Goal: Information Seeking & Learning: Learn about a topic

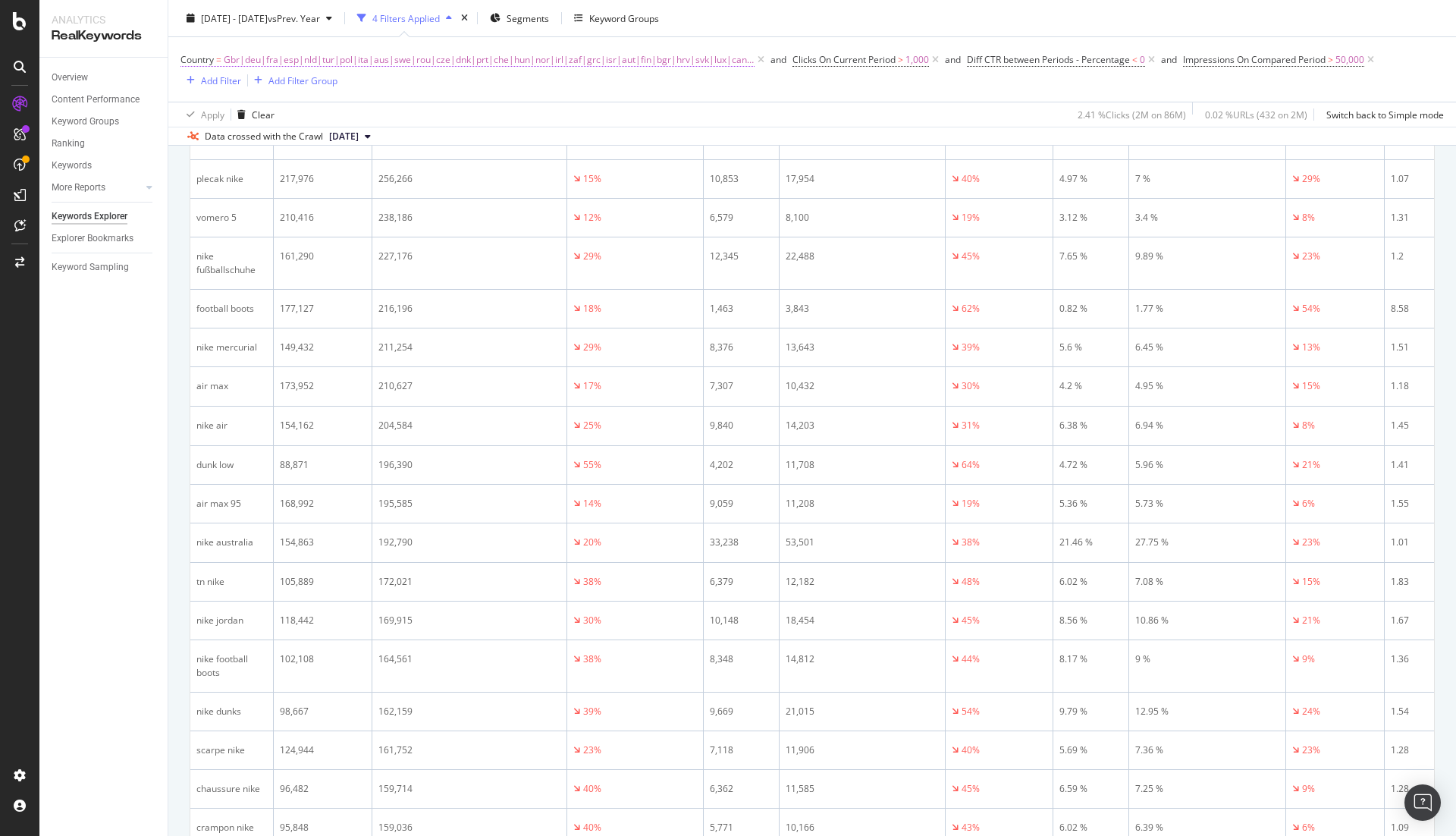
scroll to position [1331, 0]
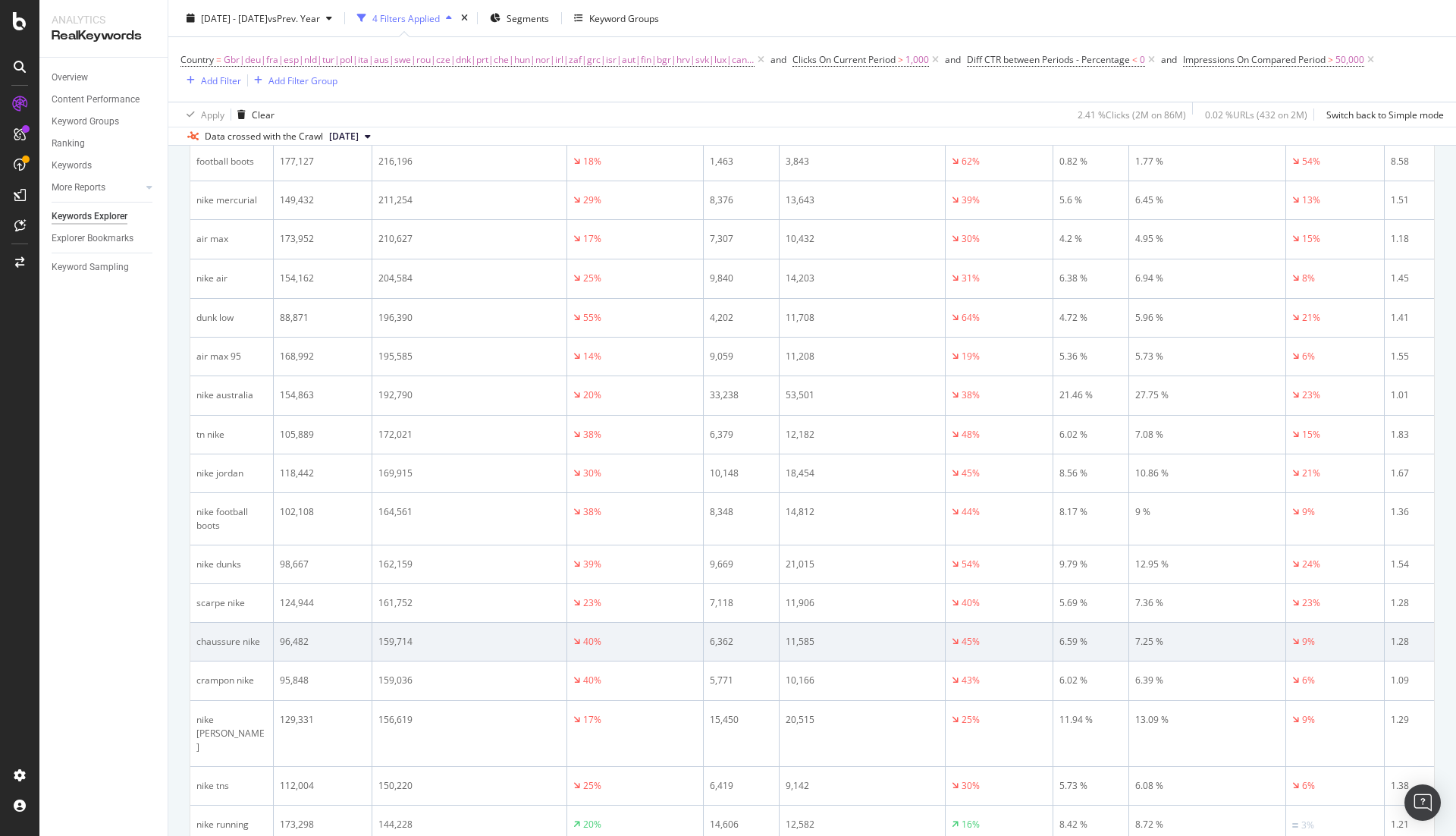
click at [220, 635] on div "chaussure nike" at bounding box center [231, 642] width 71 height 14
click at [238, 635] on div "chaussure nike" at bounding box center [231, 642] width 71 height 14
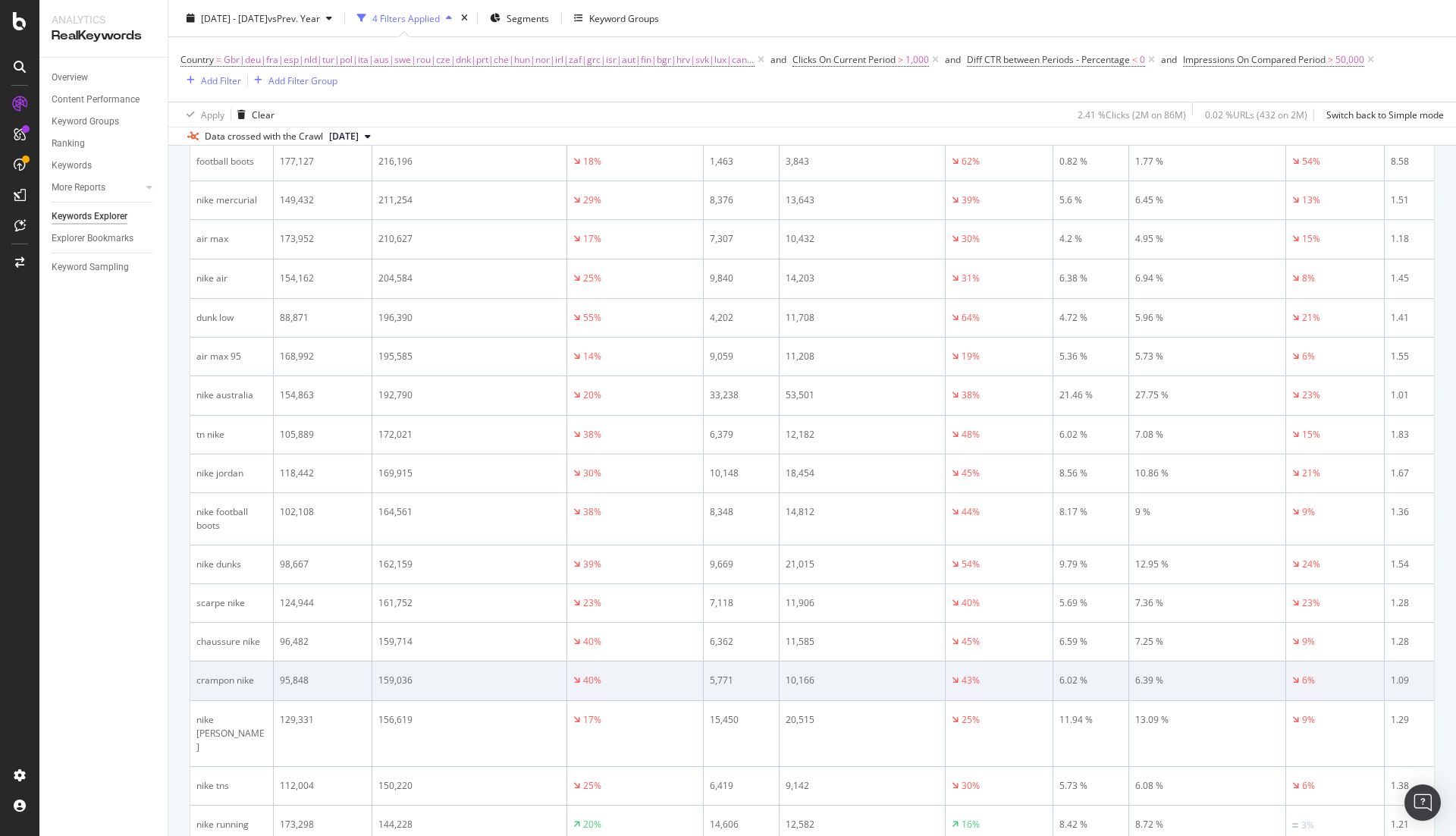
click at [220, 674] on div "crampon nike" at bounding box center [231, 681] width 71 height 14
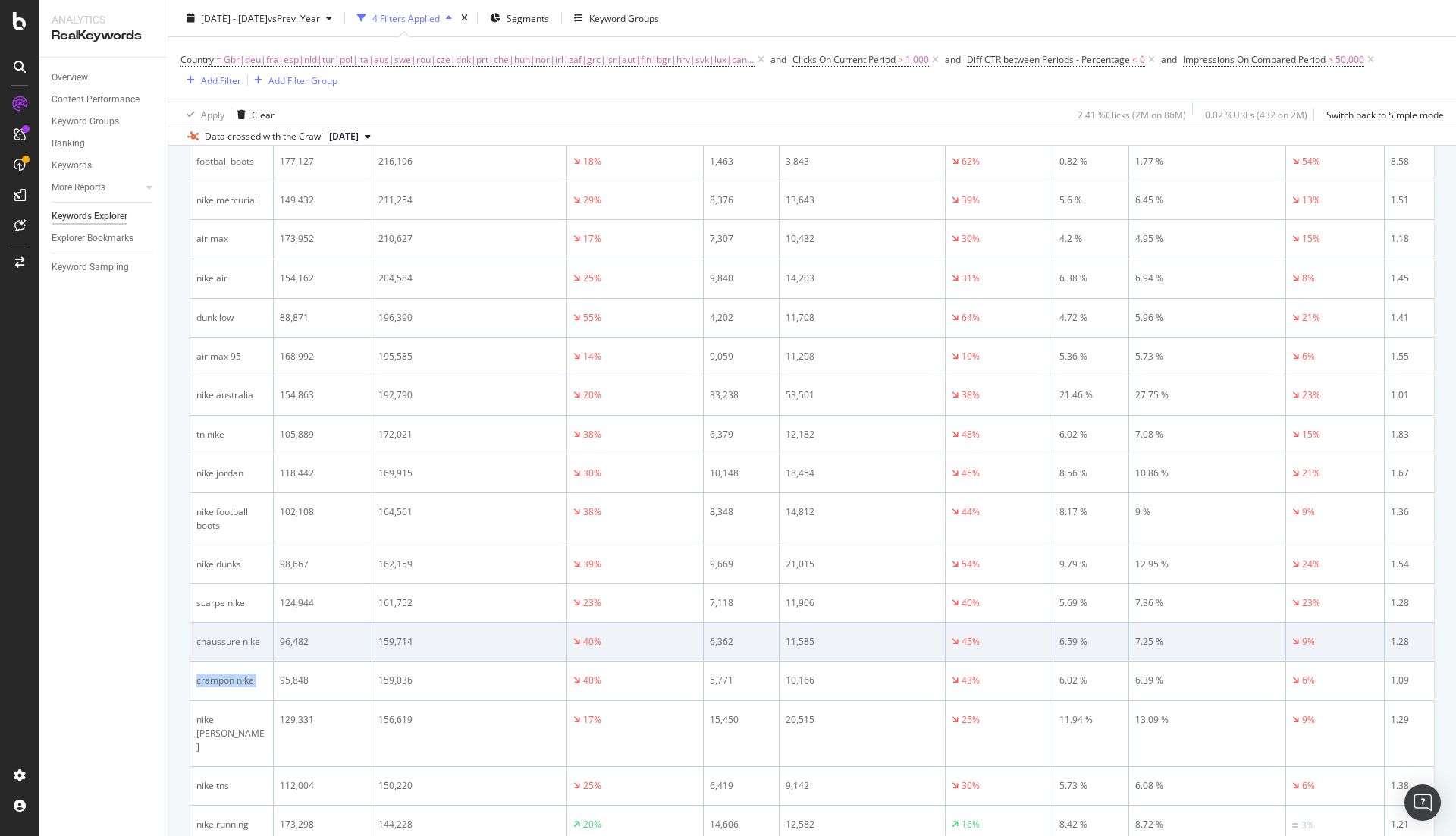
click at [223, 635] on div "chaussure nike" at bounding box center [231, 642] width 71 height 14
click at [233, 635] on div "chaussure nike" at bounding box center [231, 642] width 71 height 14
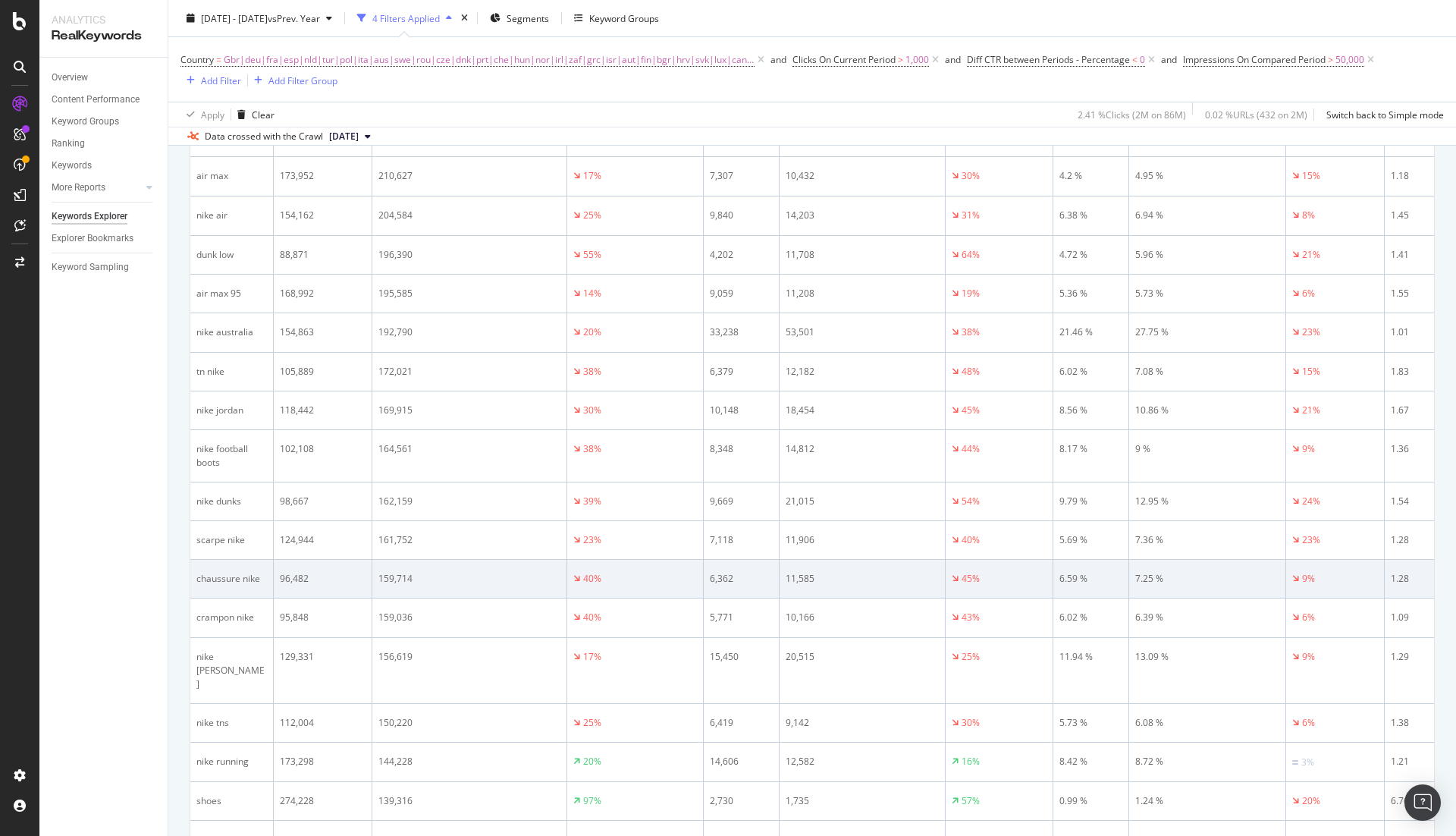
scroll to position [1522, 0]
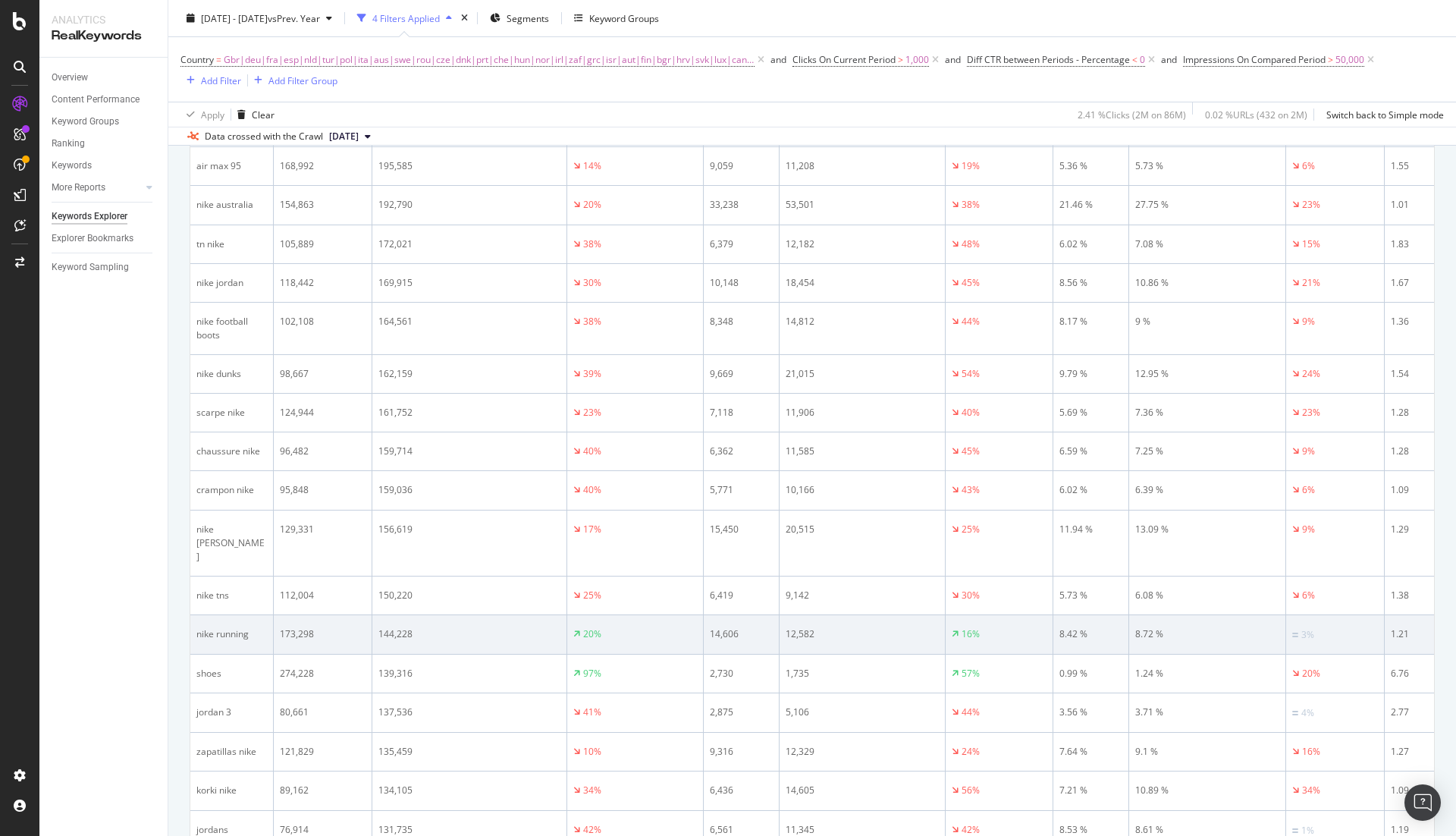
click at [198, 615] on td "nike running" at bounding box center [231, 635] width 84 height 40
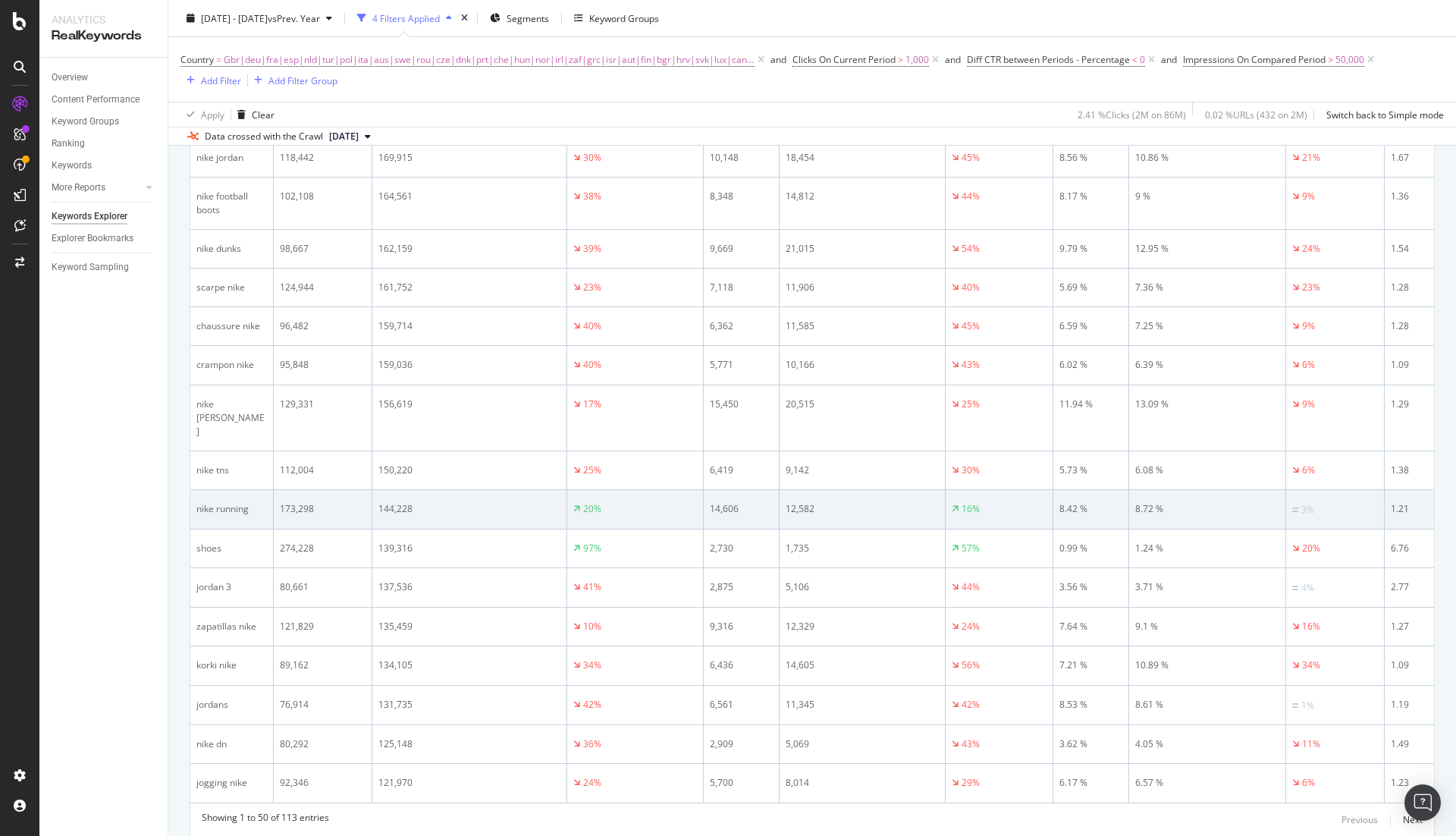
scroll to position [1655, 0]
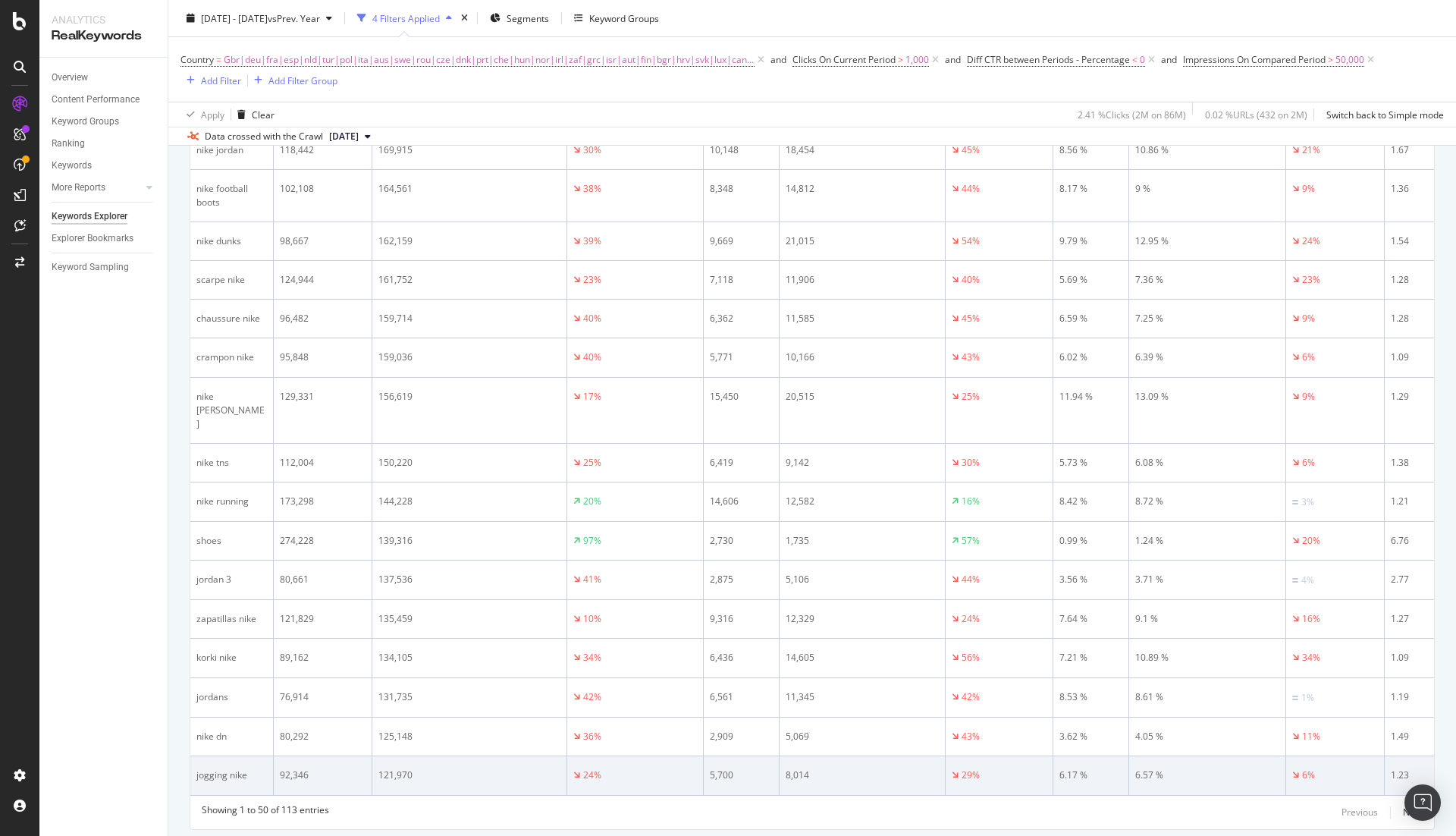
click at [207, 769] on div "jogging nike" at bounding box center [231, 776] width 71 height 14
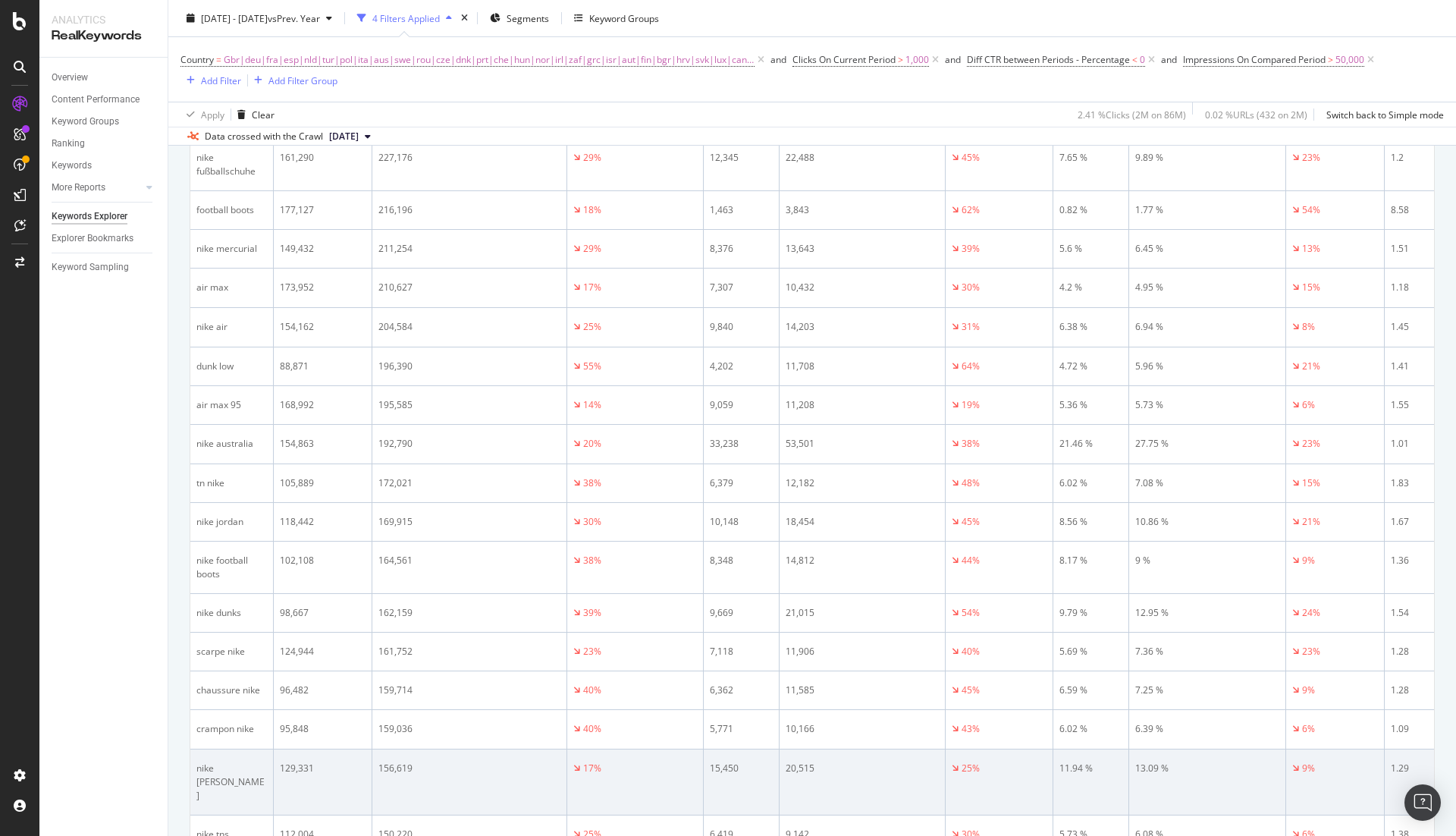
scroll to position [1083, 0]
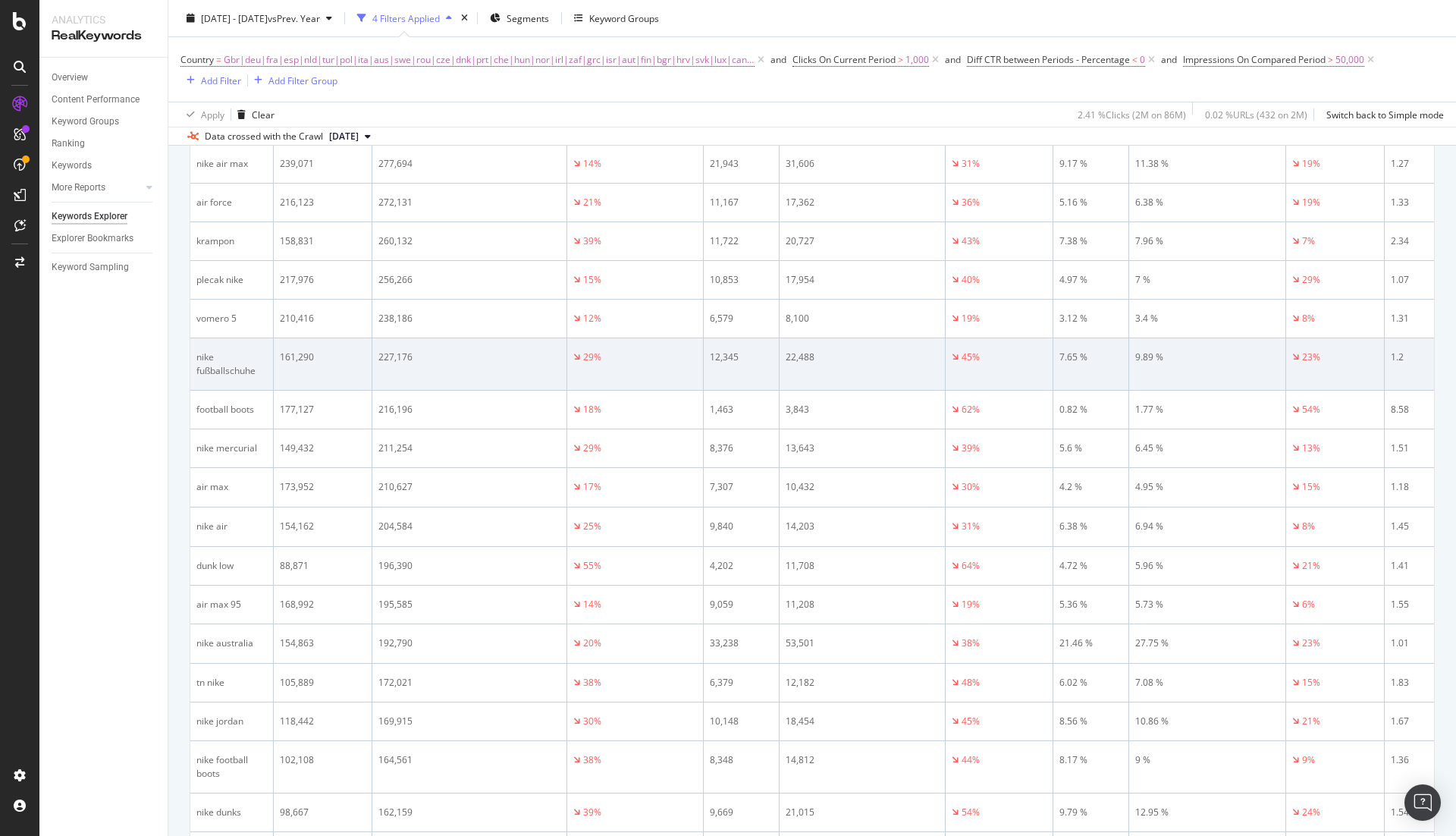
click at [221, 351] on div "nike fußballschuhe" at bounding box center [231, 364] width 71 height 28
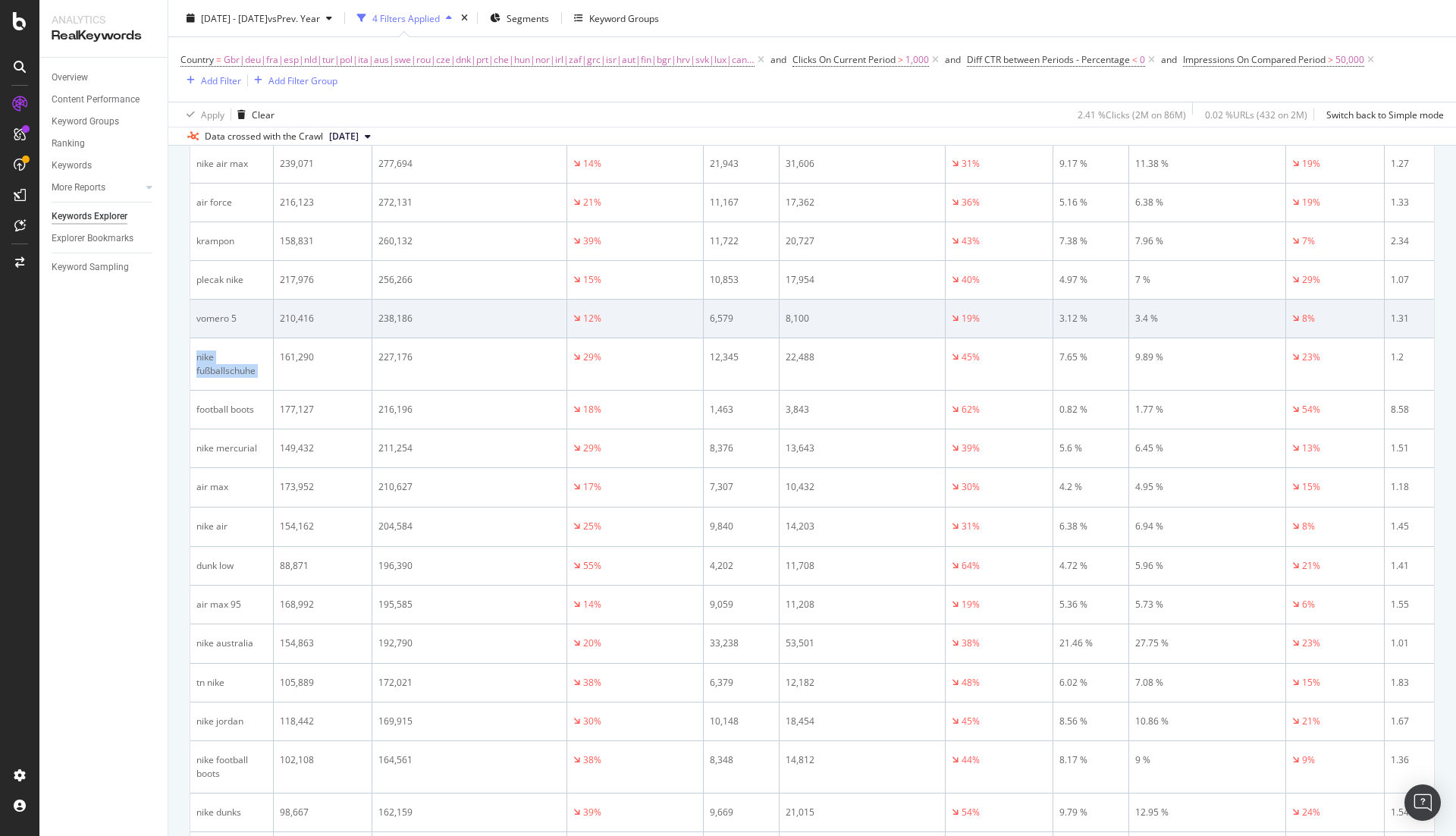
click at [215, 312] on div "vomero 5" at bounding box center [231, 319] width 71 height 14
click at [230, 300] on td "vomero 5" at bounding box center [231, 319] width 84 height 39
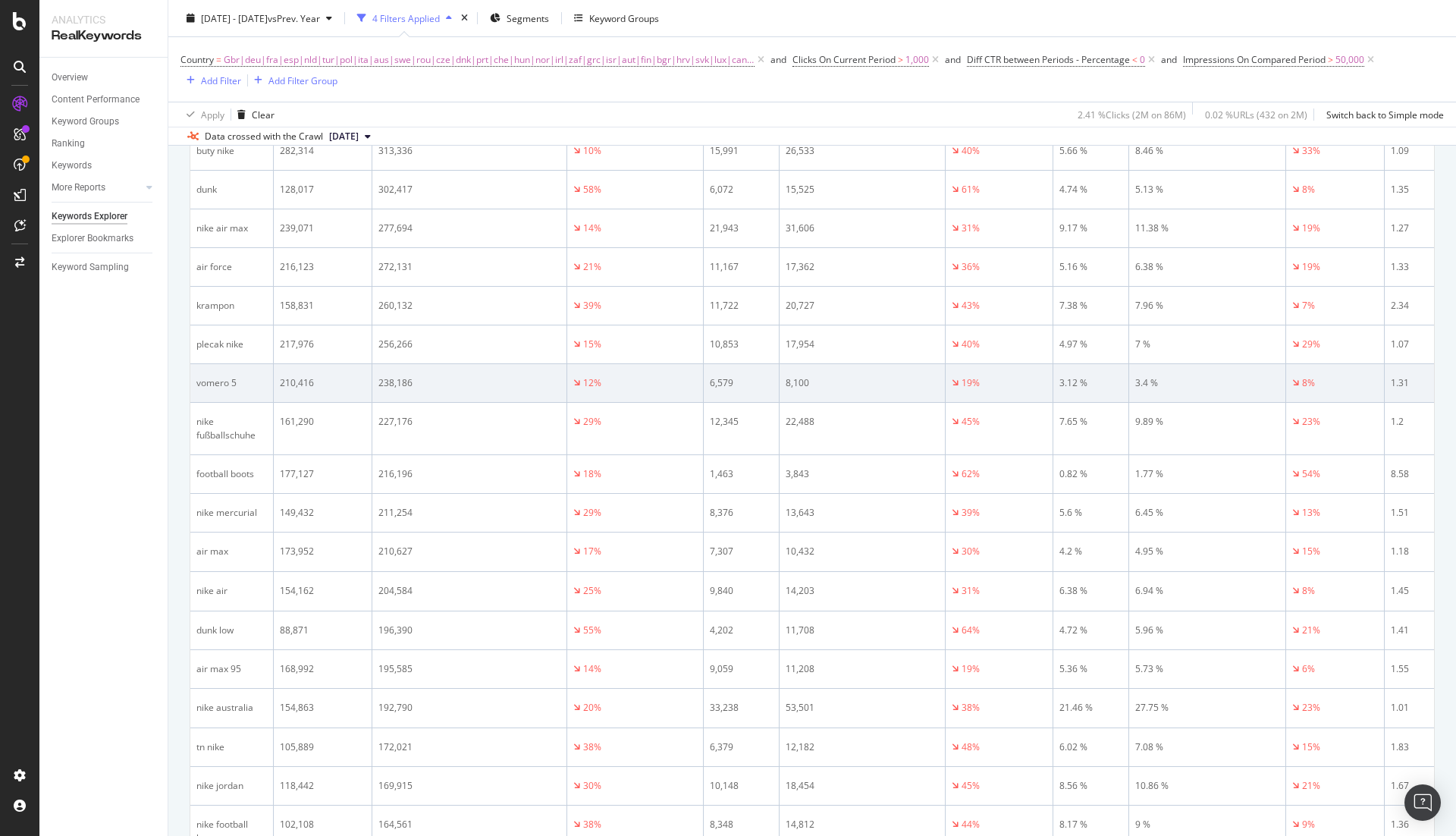
scroll to position [1012, 0]
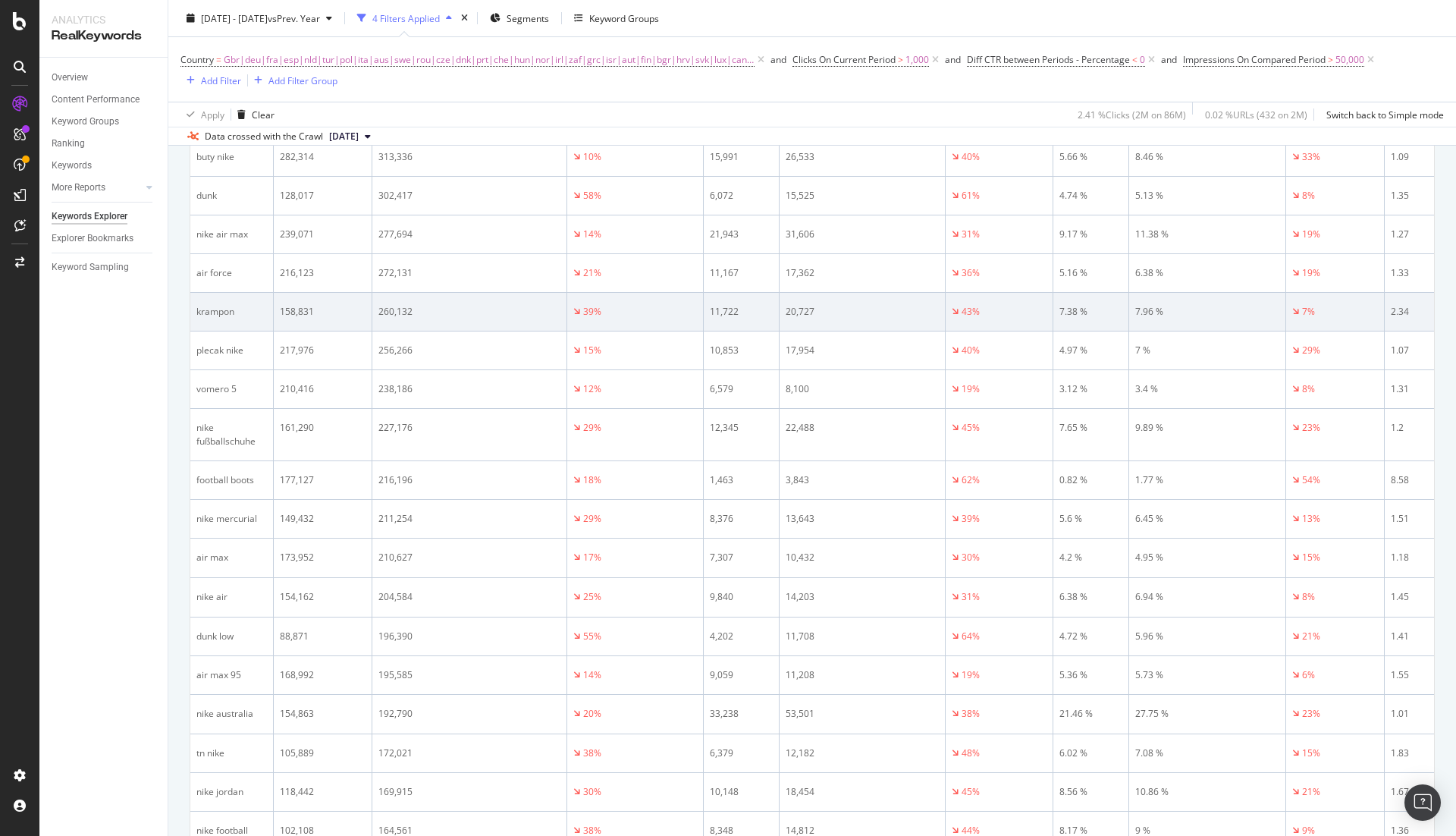
click at [219, 305] on div "krampon" at bounding box center [231, 312] width 71 height 14
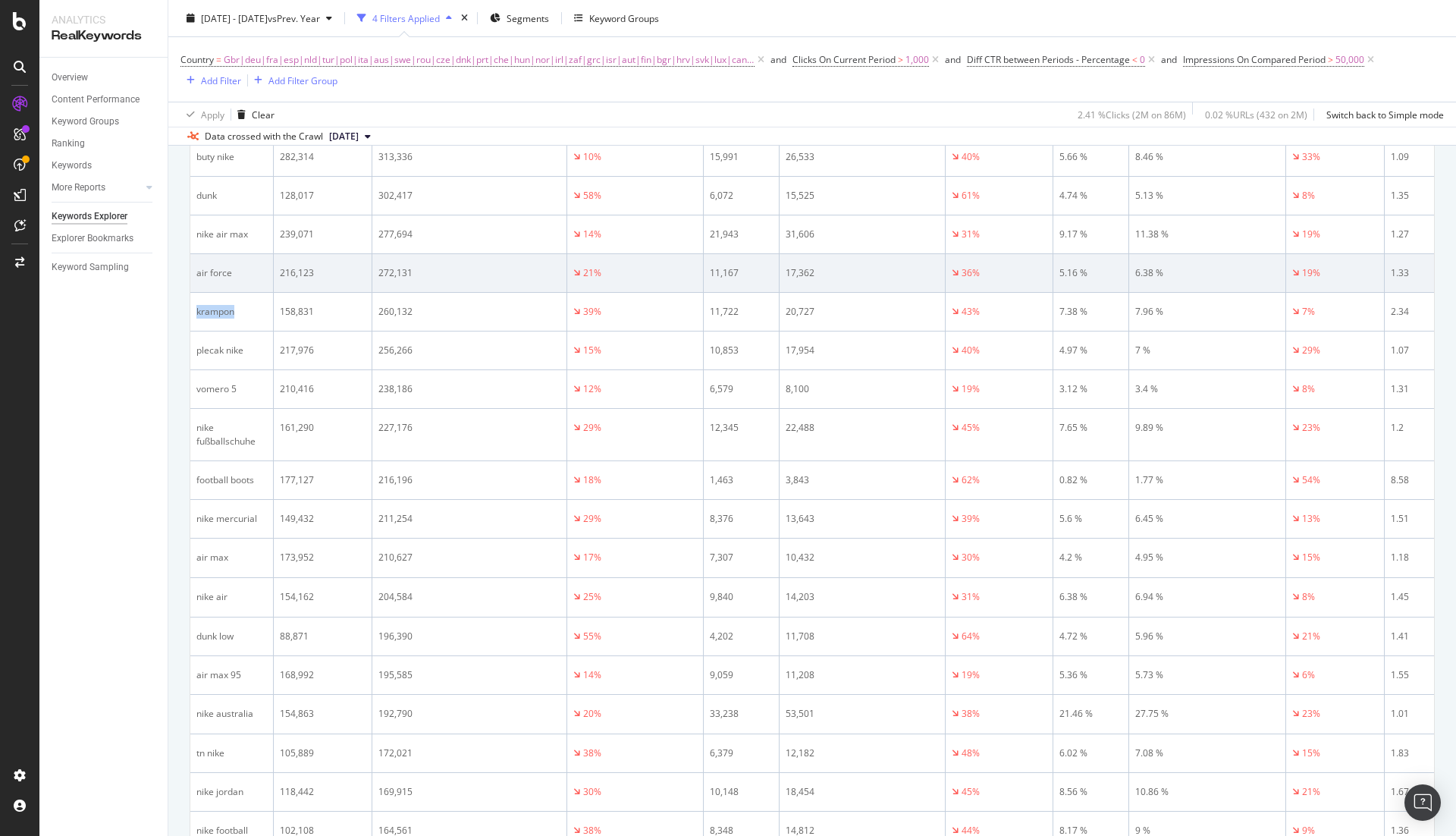
click at [211, 266] on div "air force" at bounding box center [231, 273] width 71 height 14
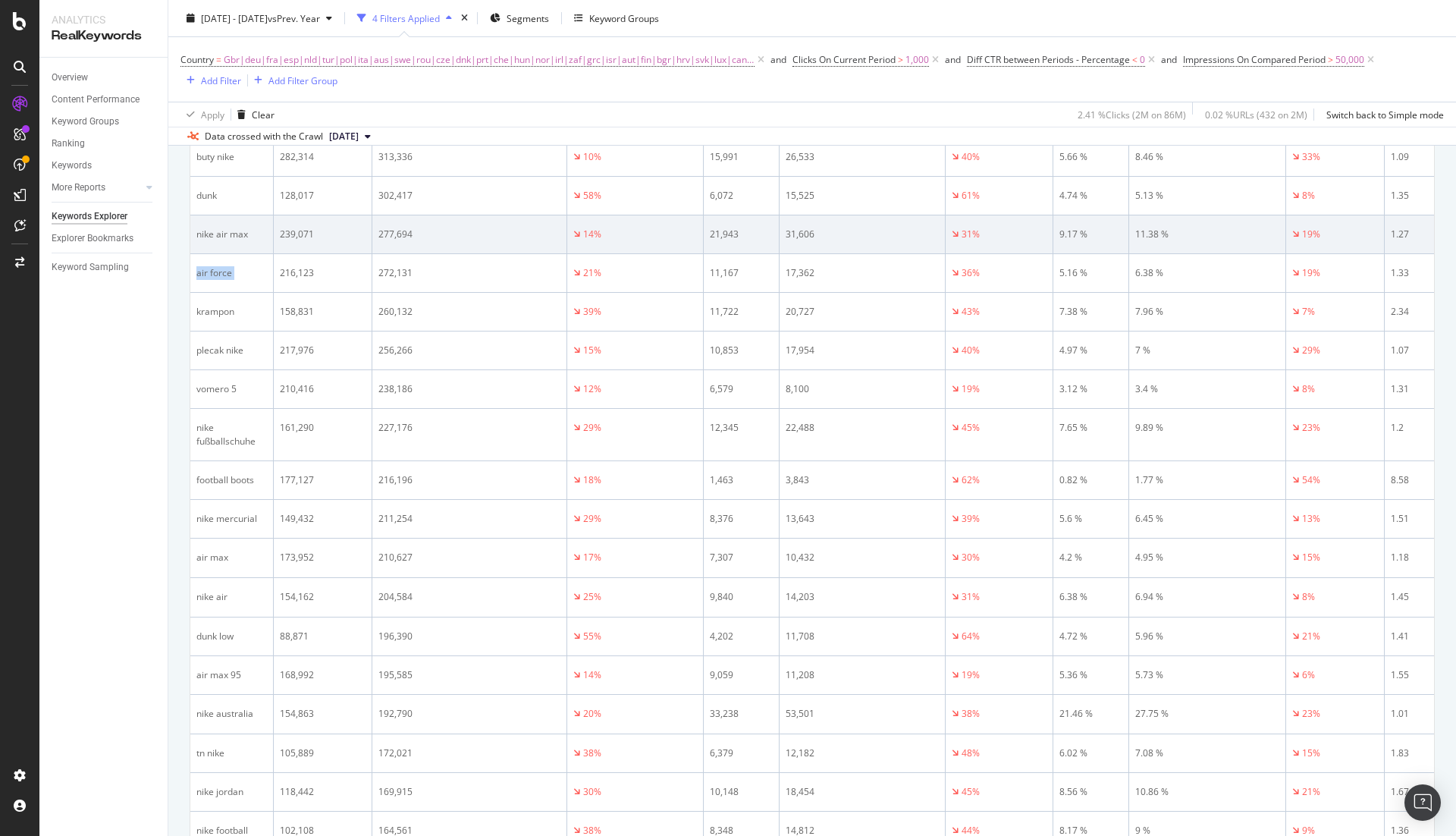
click at [217, 227] on div "nike air max" at bounding box center [231, 234] width 71 height 14
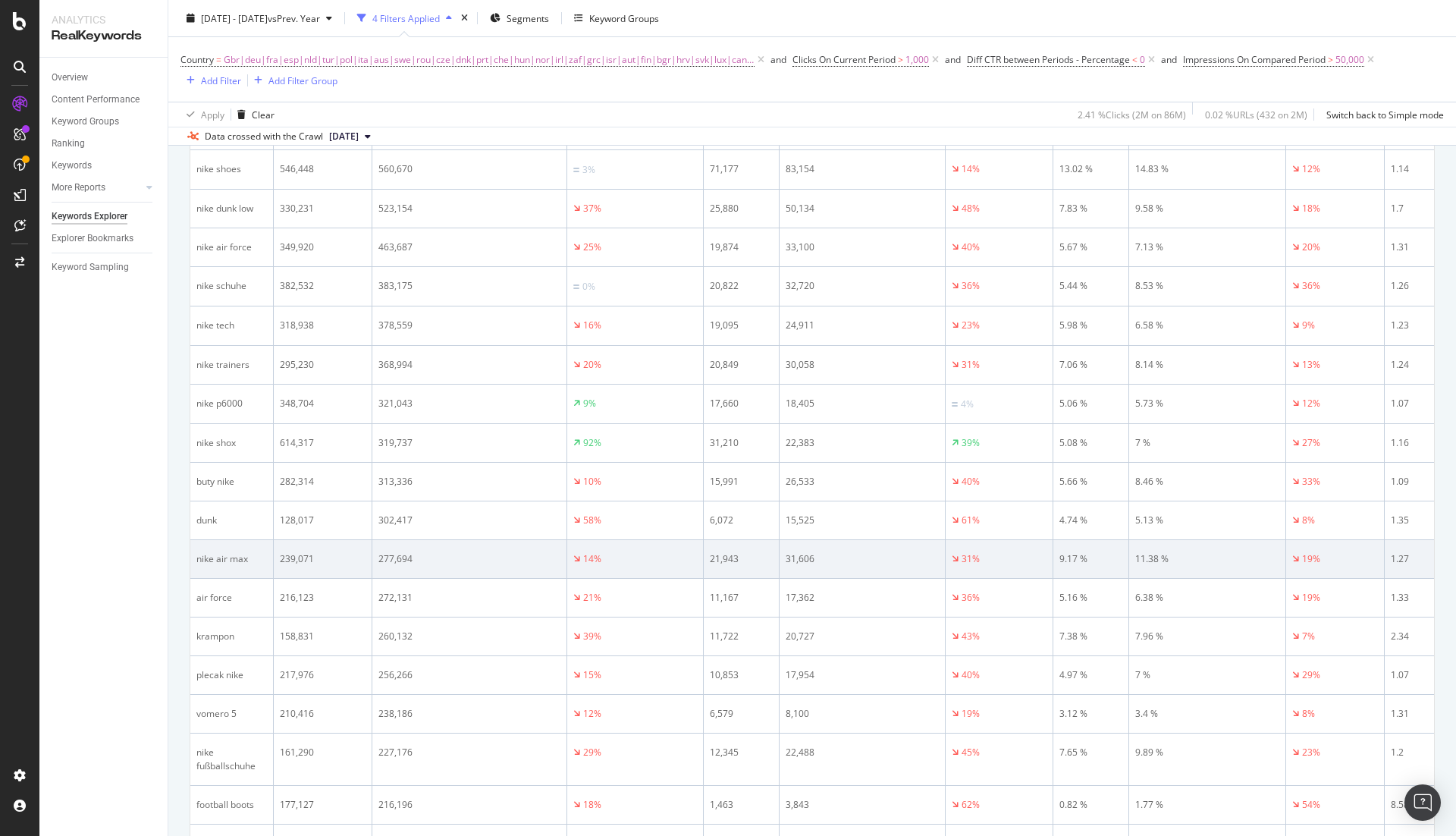
scroll to position [884, 0]
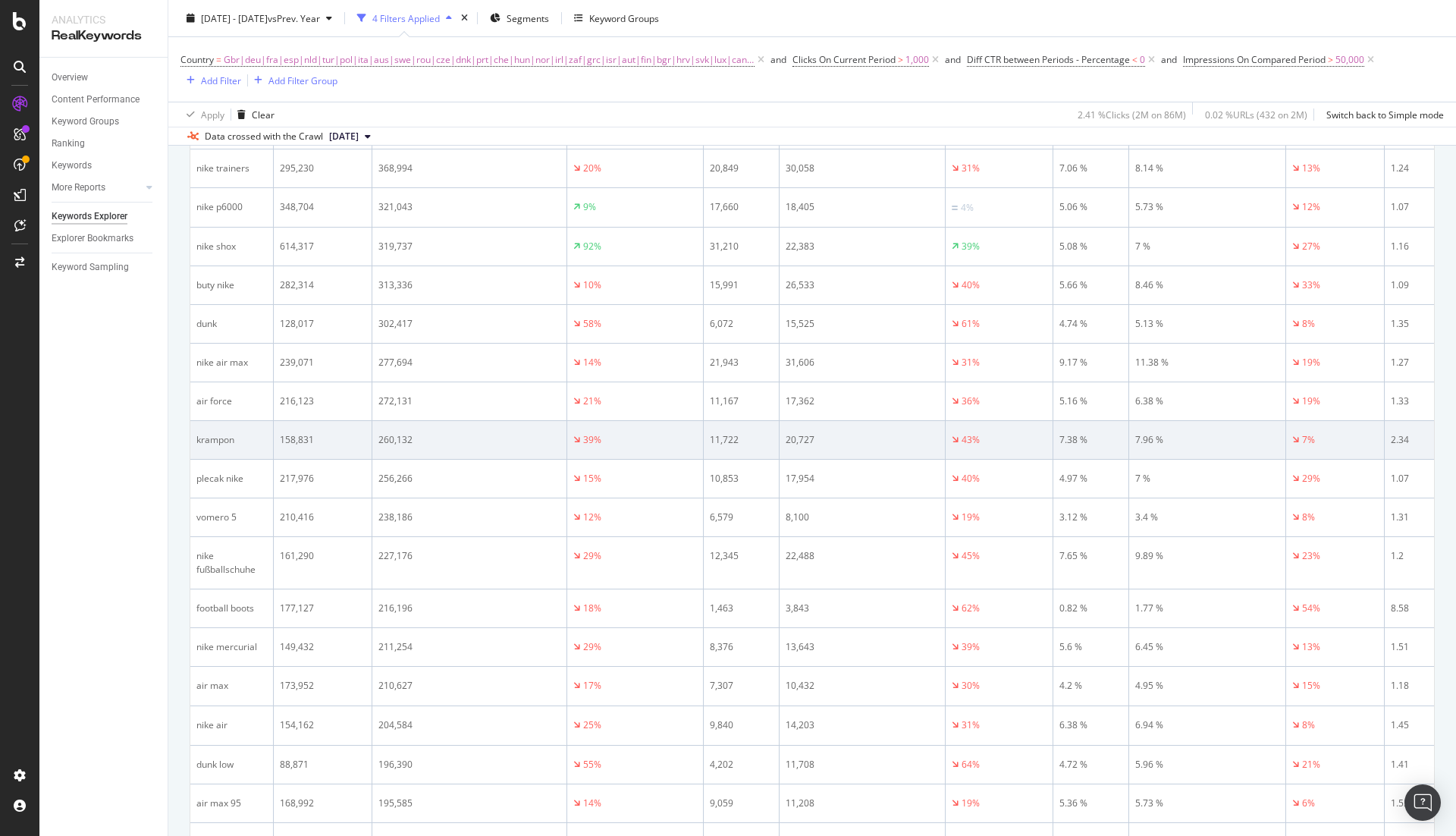
click at [211, 433] on div "krampon" at bounding box center [231, 440] width 71 height 14
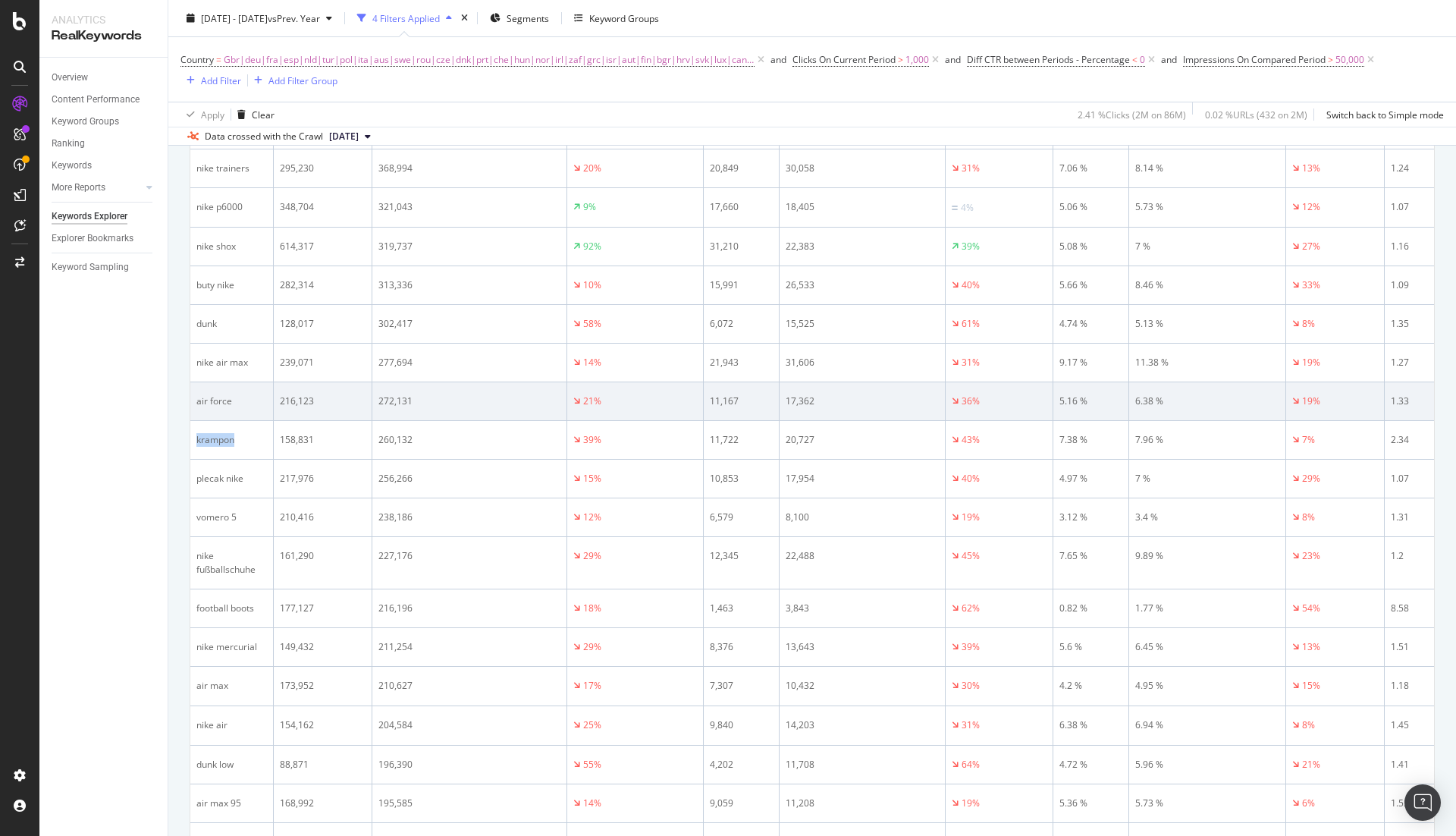
click at [209, 395] on div "air force" at bounding box center [231, 402] width 71 height 14
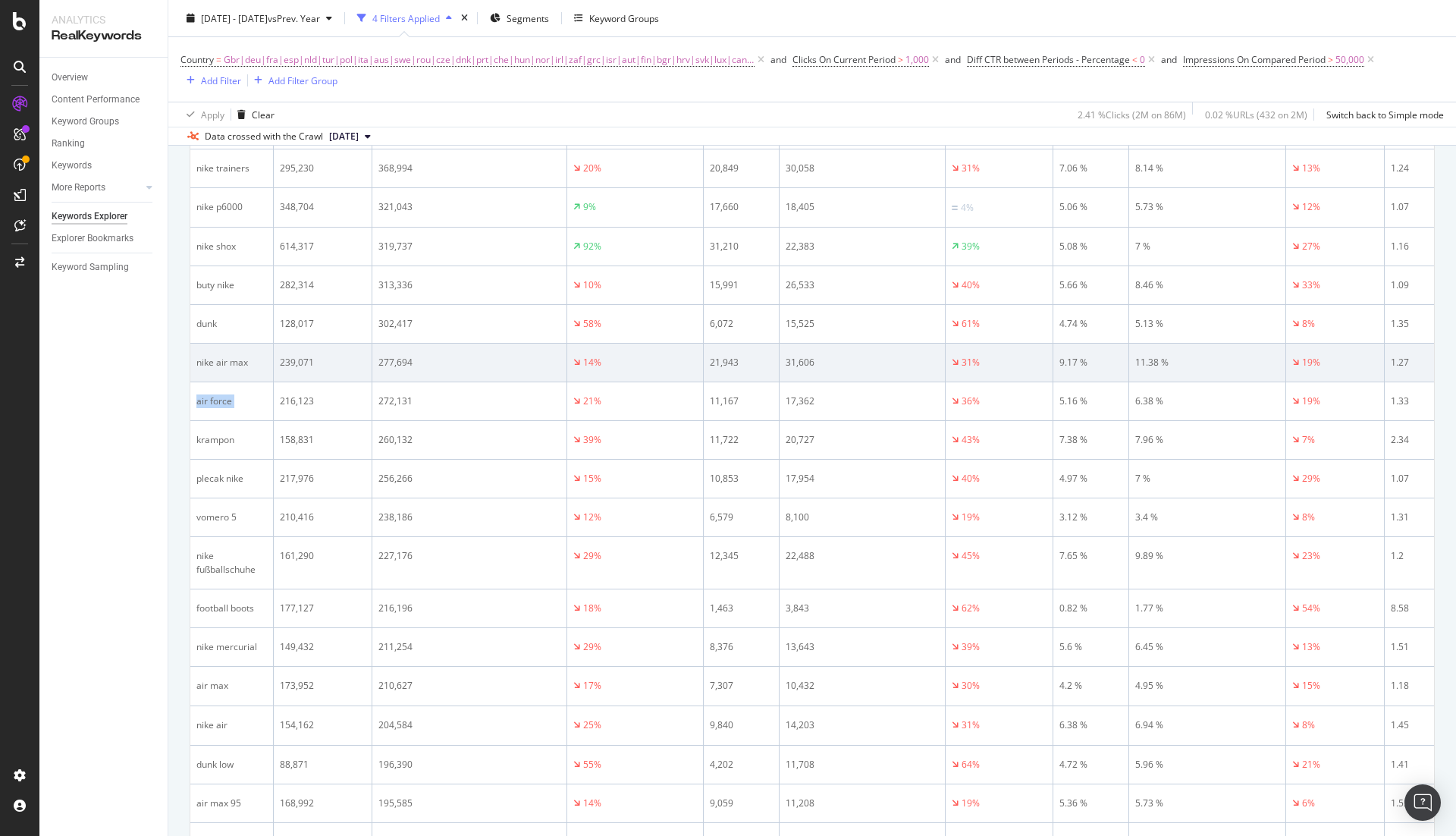
click at [225, 356] on div "nike air max" at bounding box center [231, 363] width 71 height 14
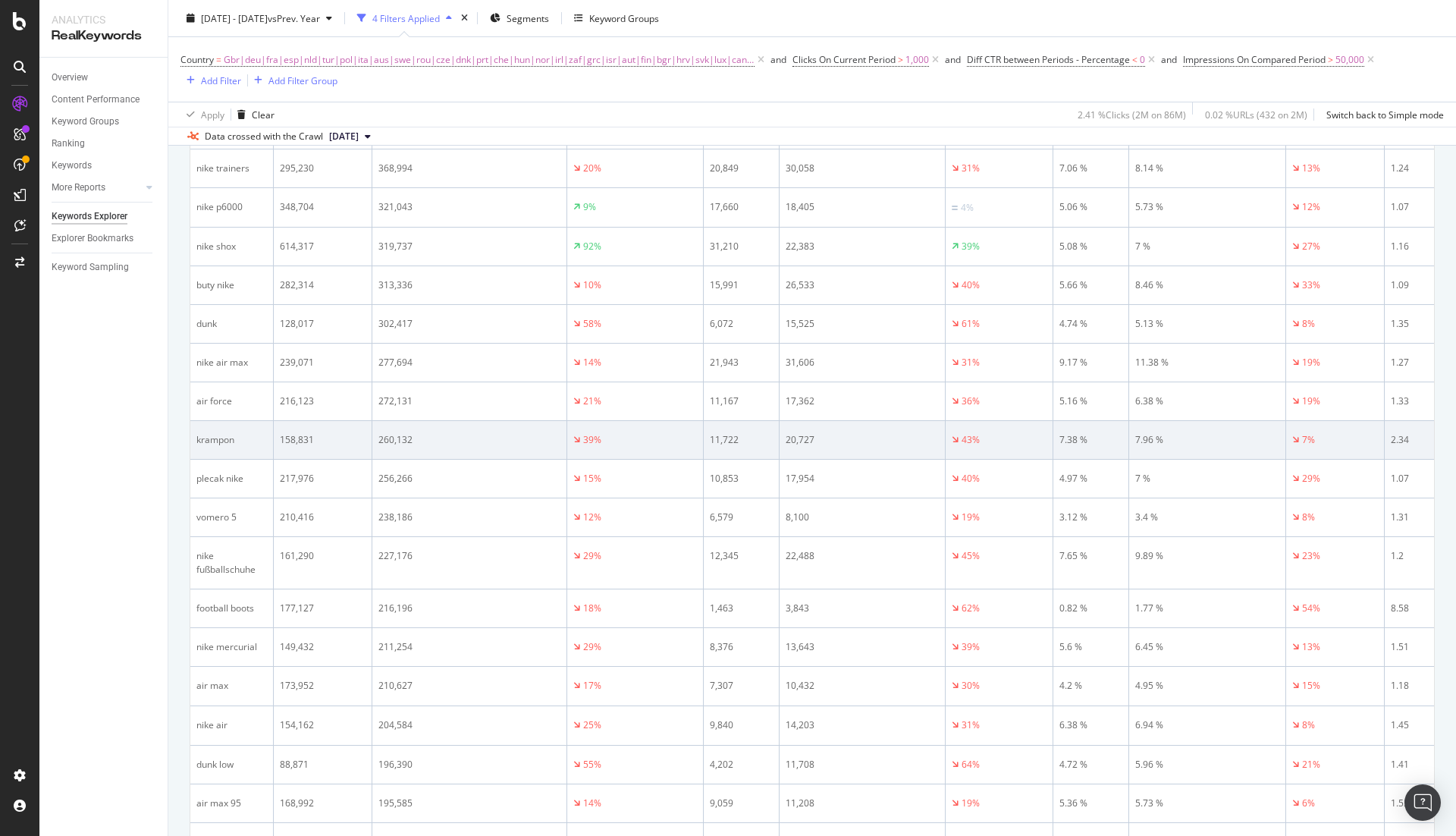
click at [215, 433] on div "krampon" at bounding box center [231, 440] width 71 height 14
click at [240, 433] on div "krampon" at bounding box center [231, 440] width 71 height 14
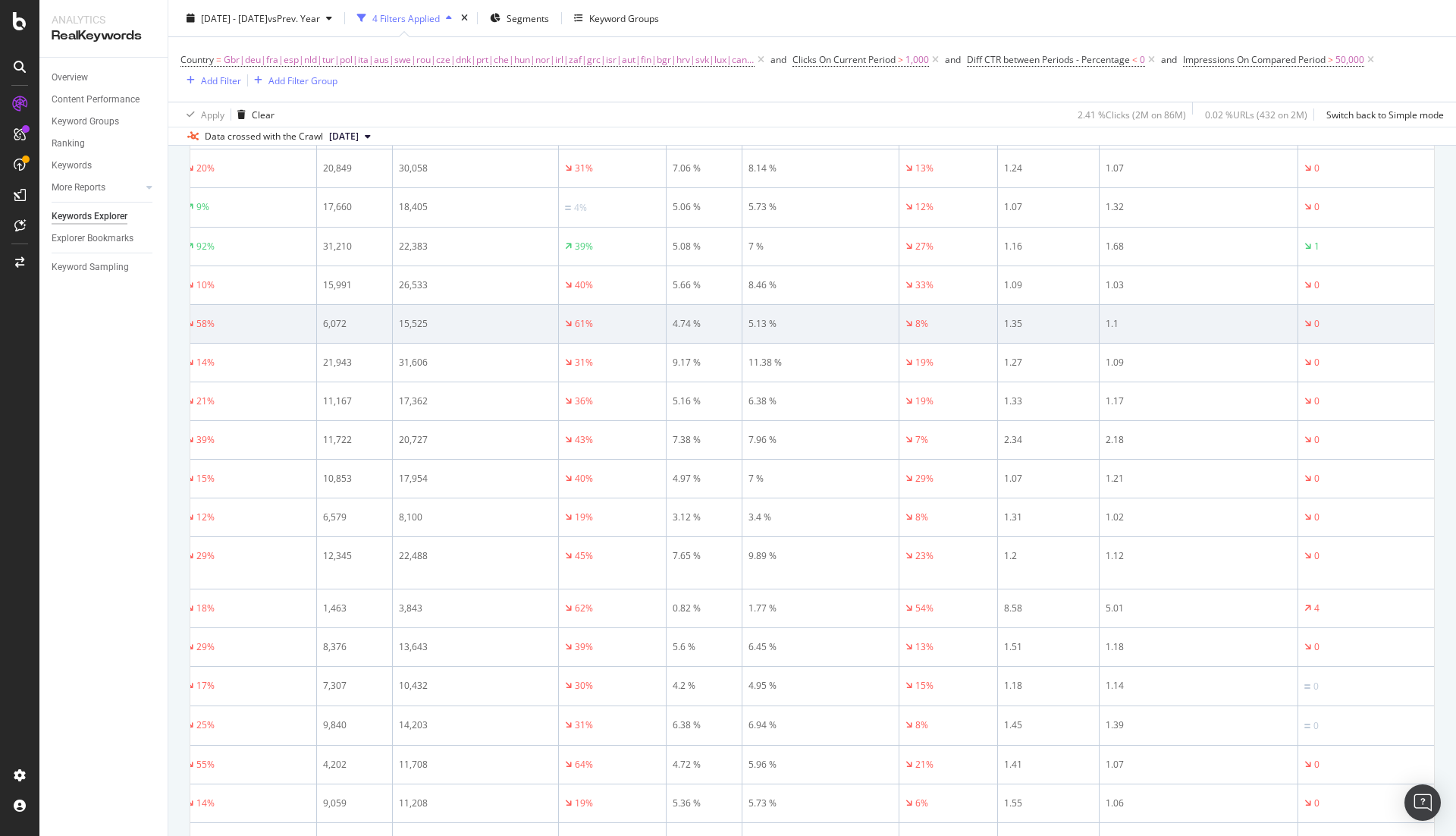
scroll to position [0, 0]
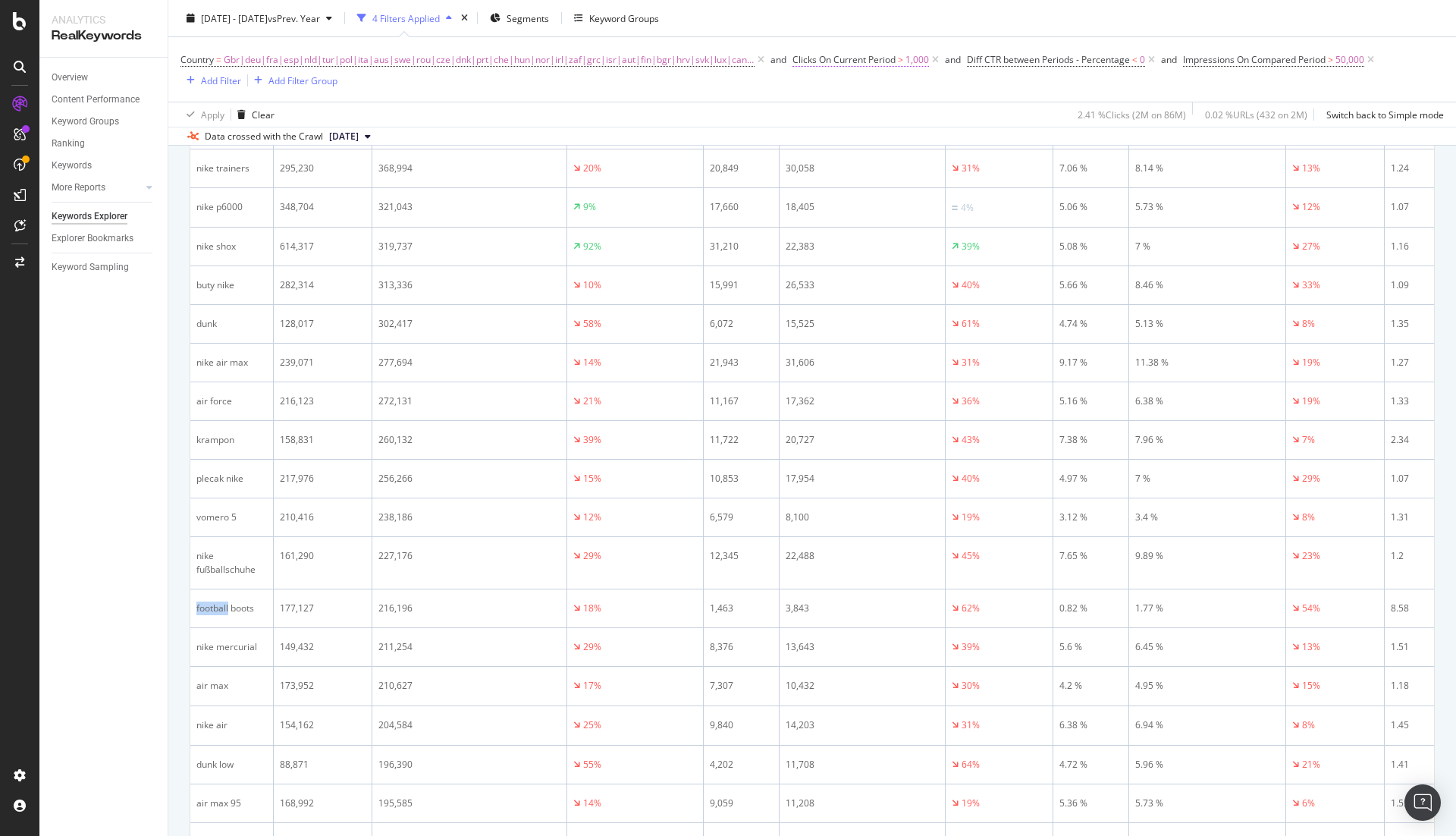
click at [845, 59] on span "Clicks On Current Period" at bounding box center [844, 59] width 103 height 13
click at [840, 165] on input "1000" at bounding box center [878, 174] width 167 height 24
click at [832, 169] on input "1000" at bounding box center [878, 174] width 167 height 24
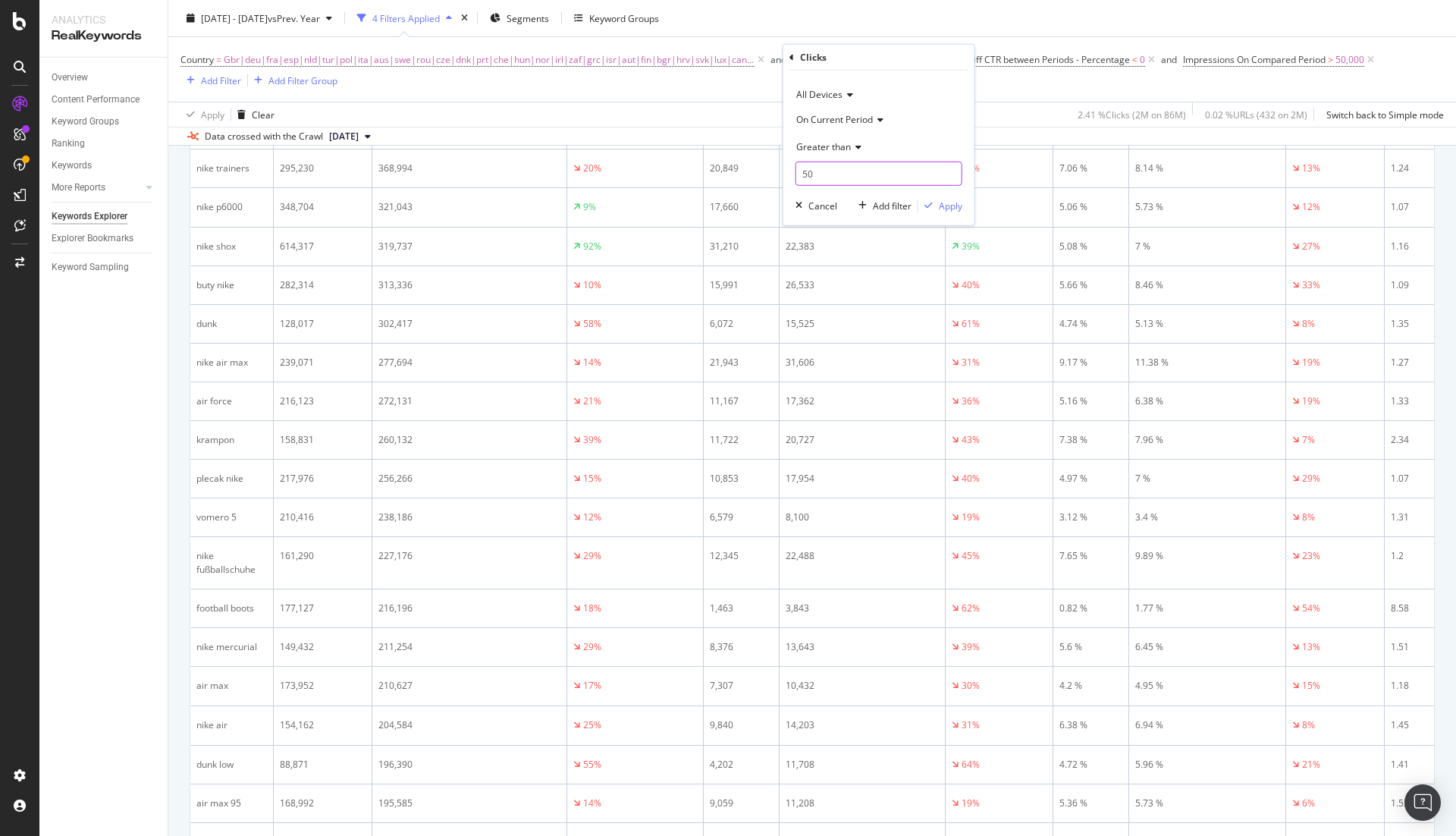
type input "500"
click at [946, 208] on div "Apply" at bounding box center [950, 205] width 23 height 13
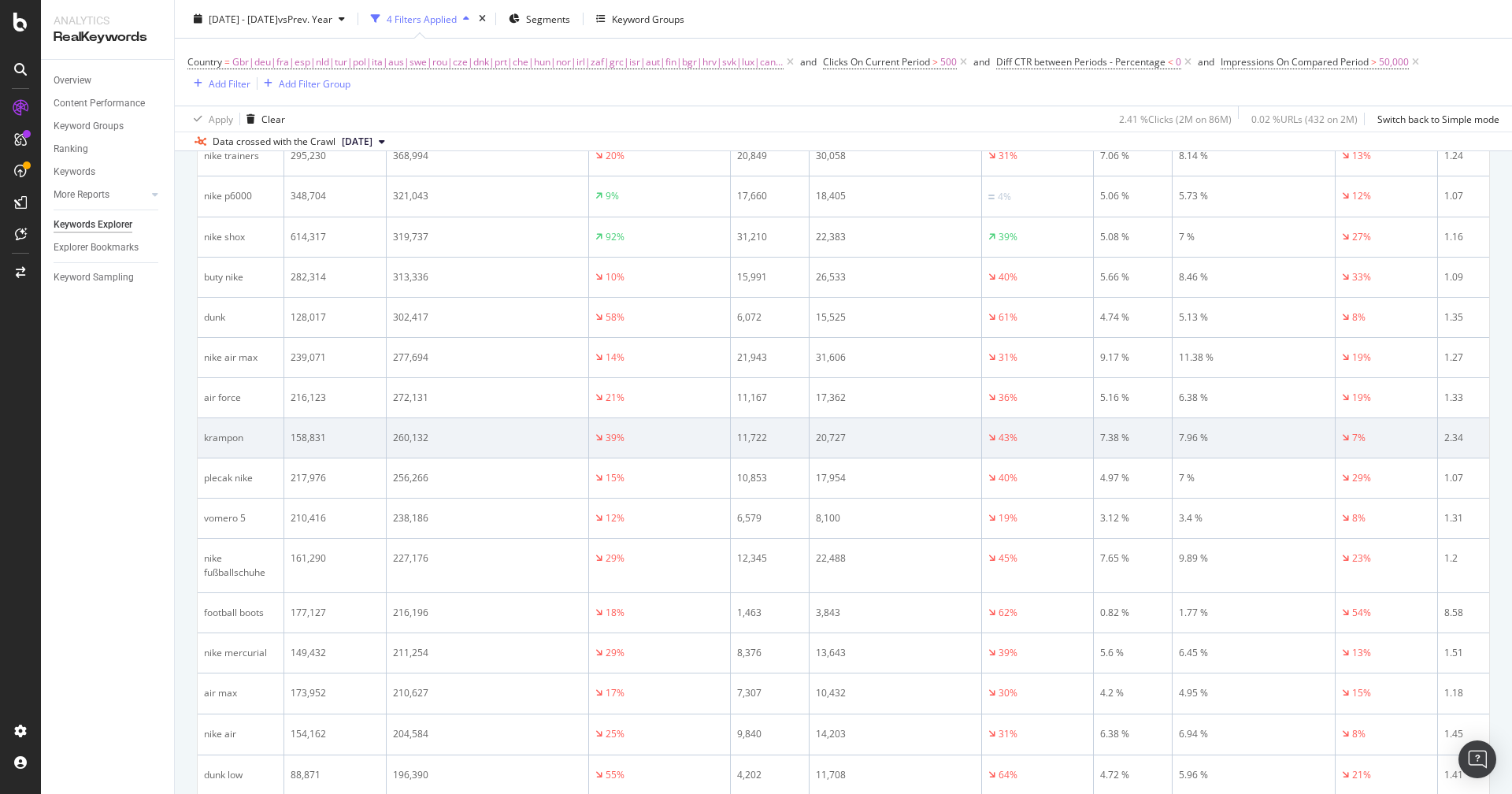
scroll to position [960, 0]
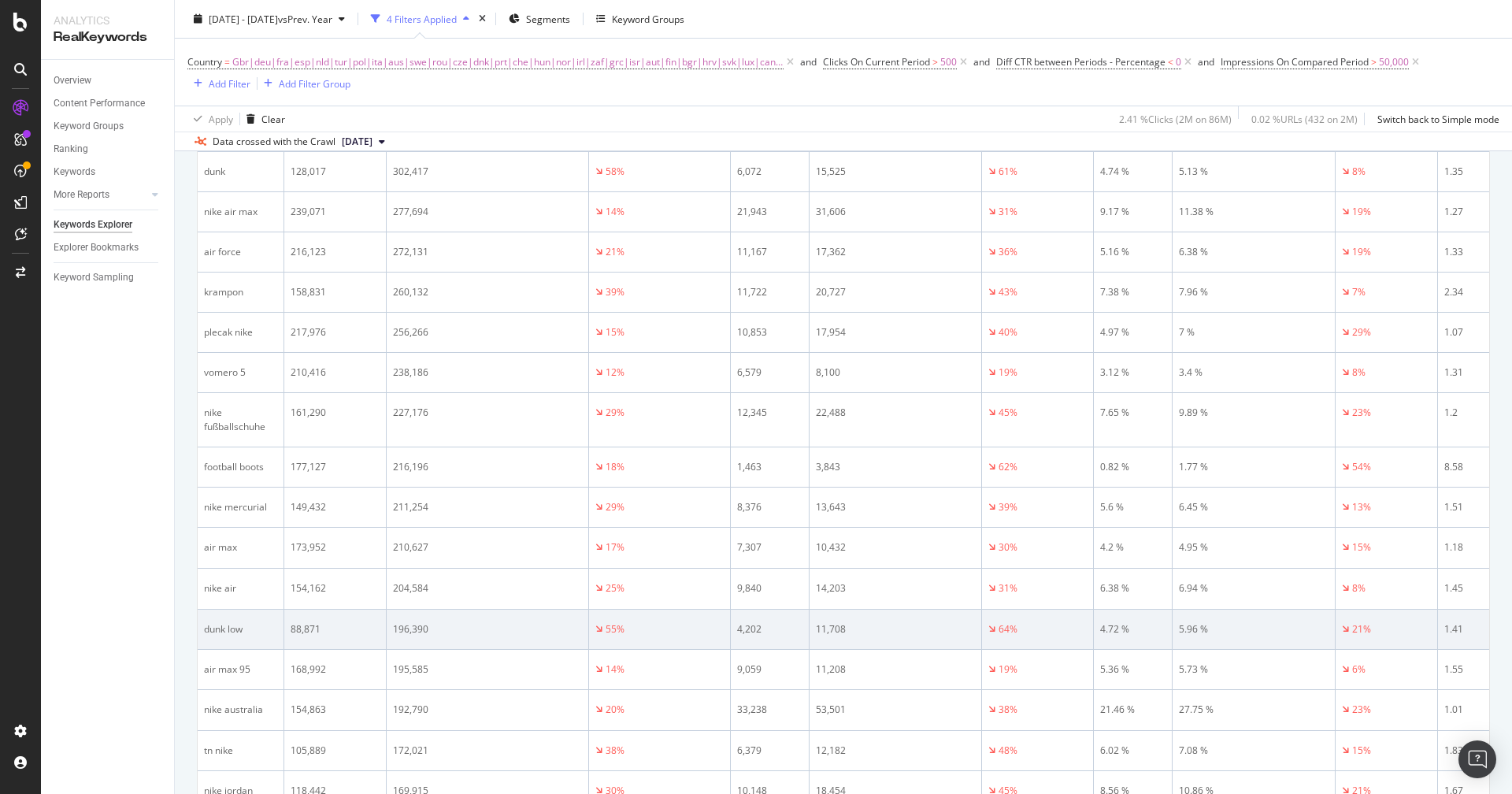
click at [216, 623] on div "dunk low" at bounding box center [240, 630] width 74 height 14
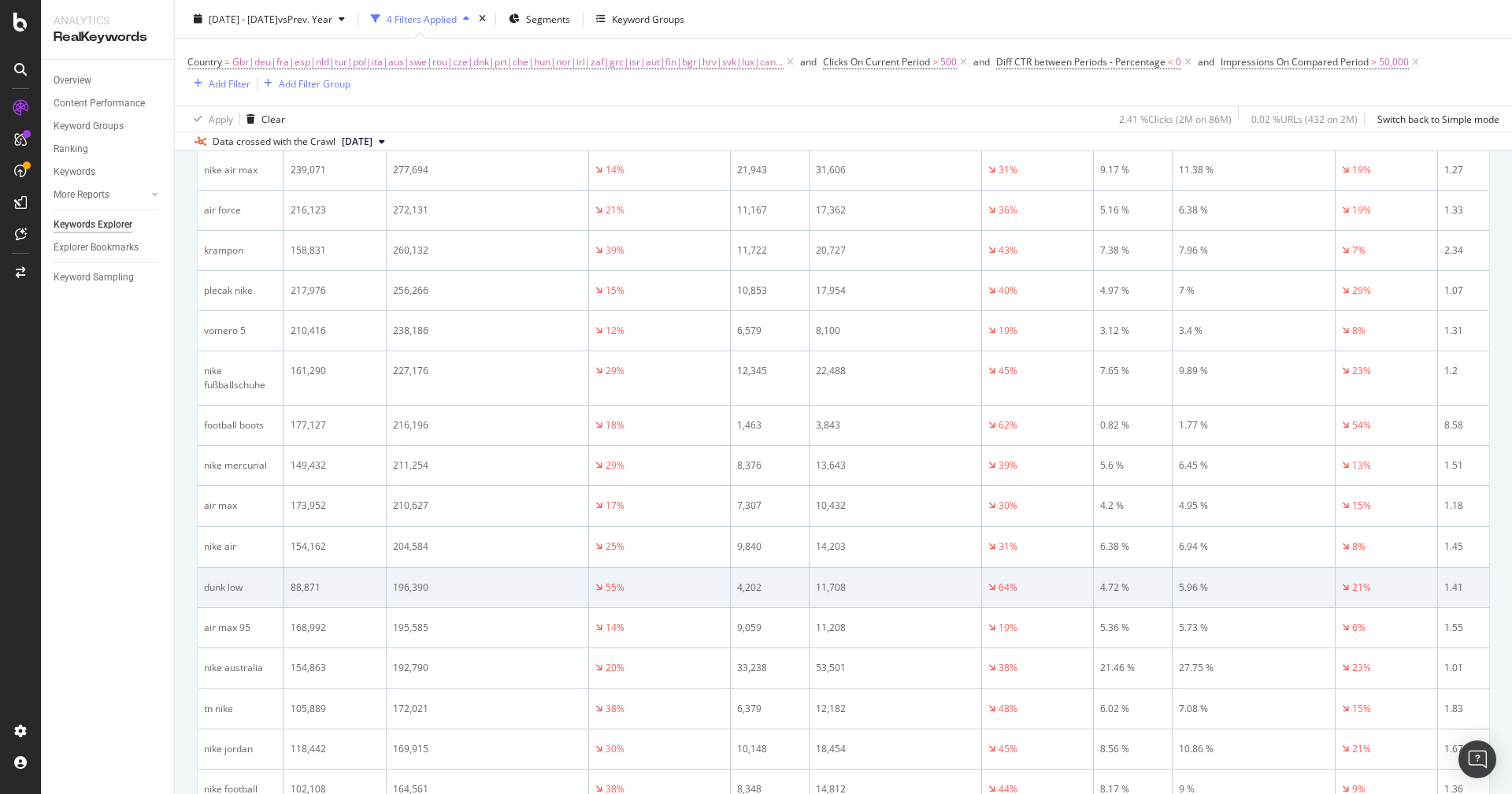
scroll to position [1169, 0]
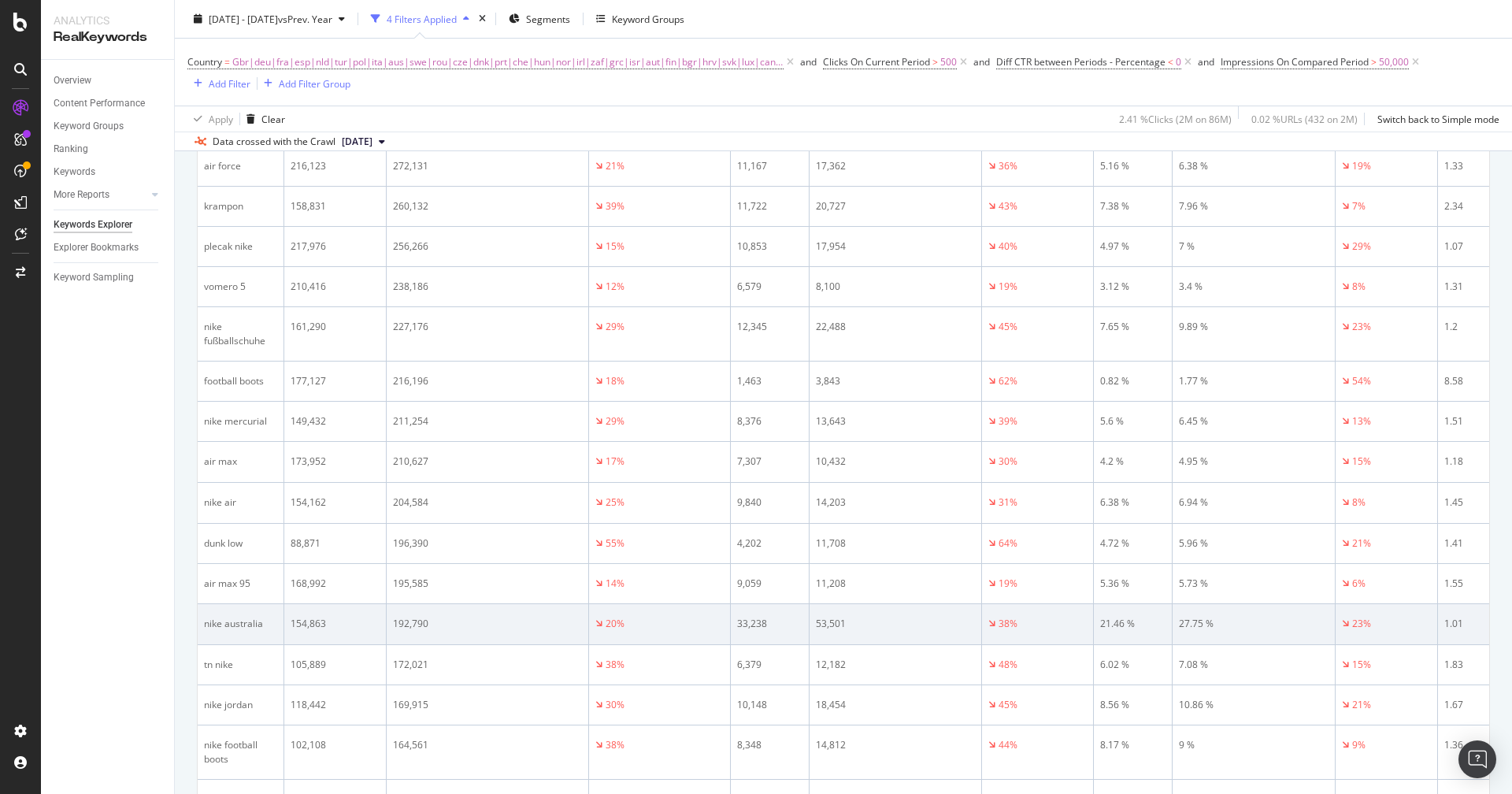
click at [217, 617] on div "nike australia" at bounding box center [240, 624] width 74 height 14
click at [227, 617] on div "nike australia" at bounding box center [240, 624] width 74 height 14
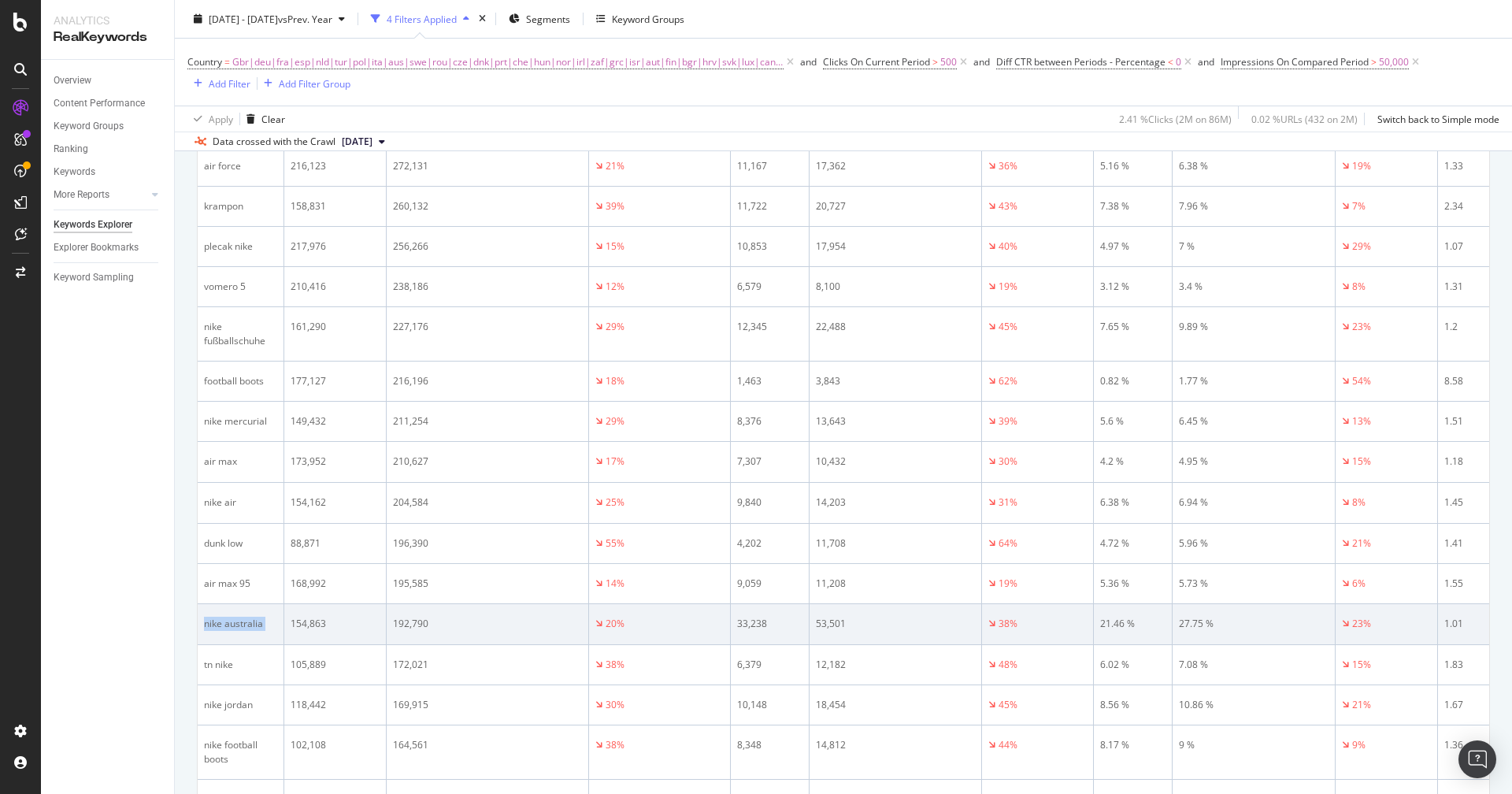
click at [243, 617] on div "nike australia" at bounding box center [240, 624] width 74 height 14
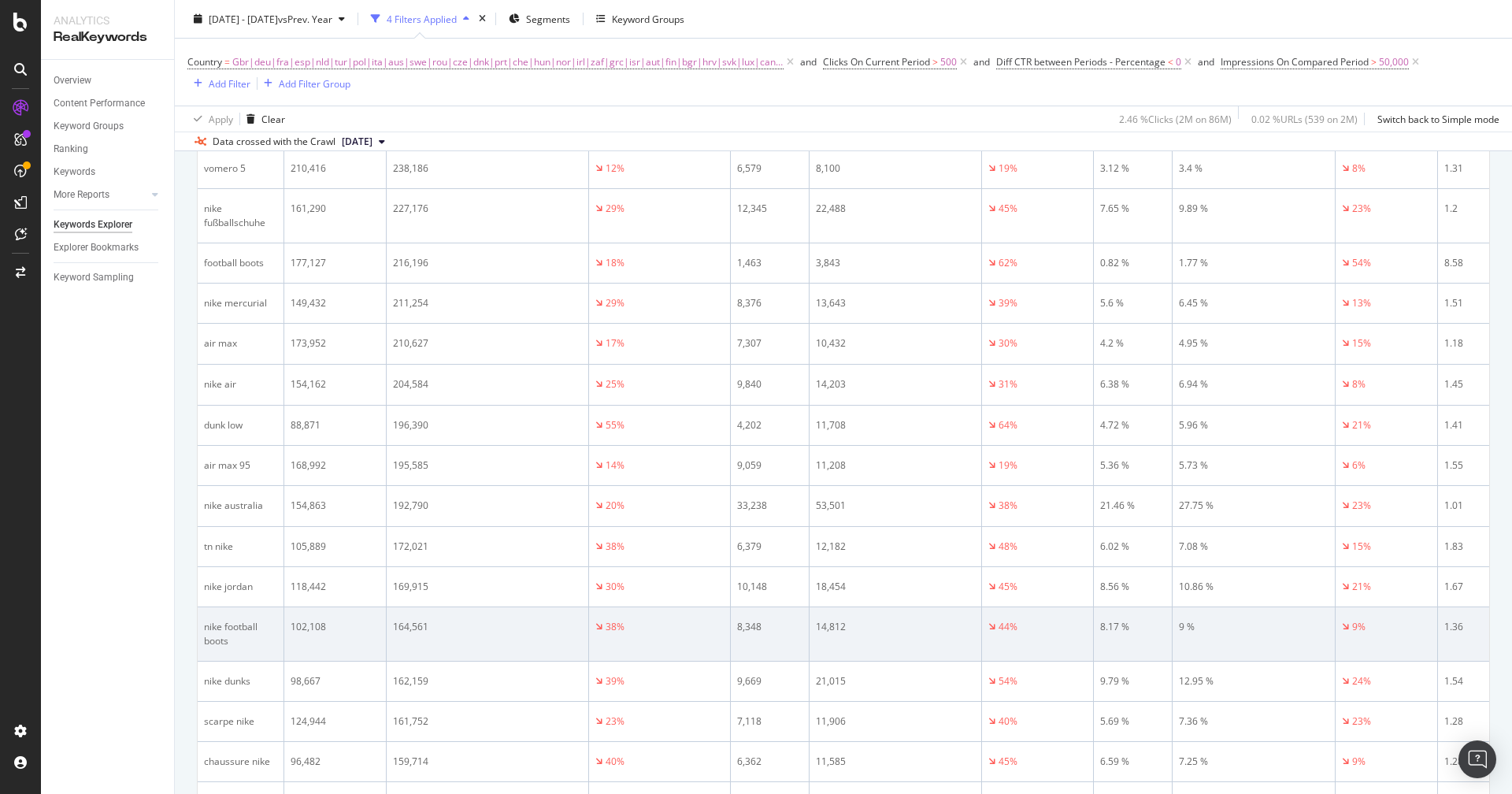
click at [222, 620] on div "nike football boots" at bounding box center [240, 634] width 74 height 29
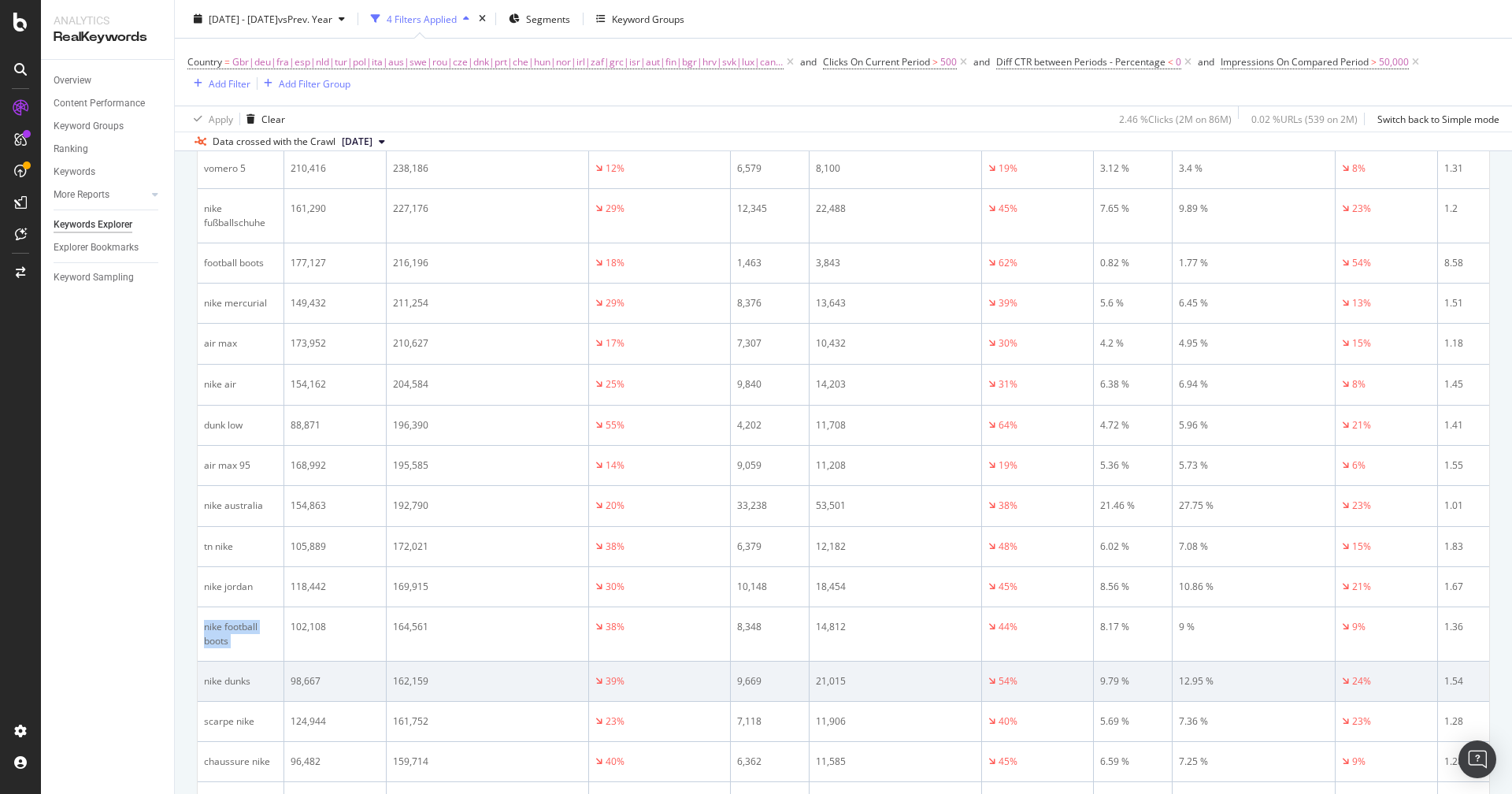
click at [219, 675] on div "nike dunks" at bounding box center [240, 682] width 74 height 14
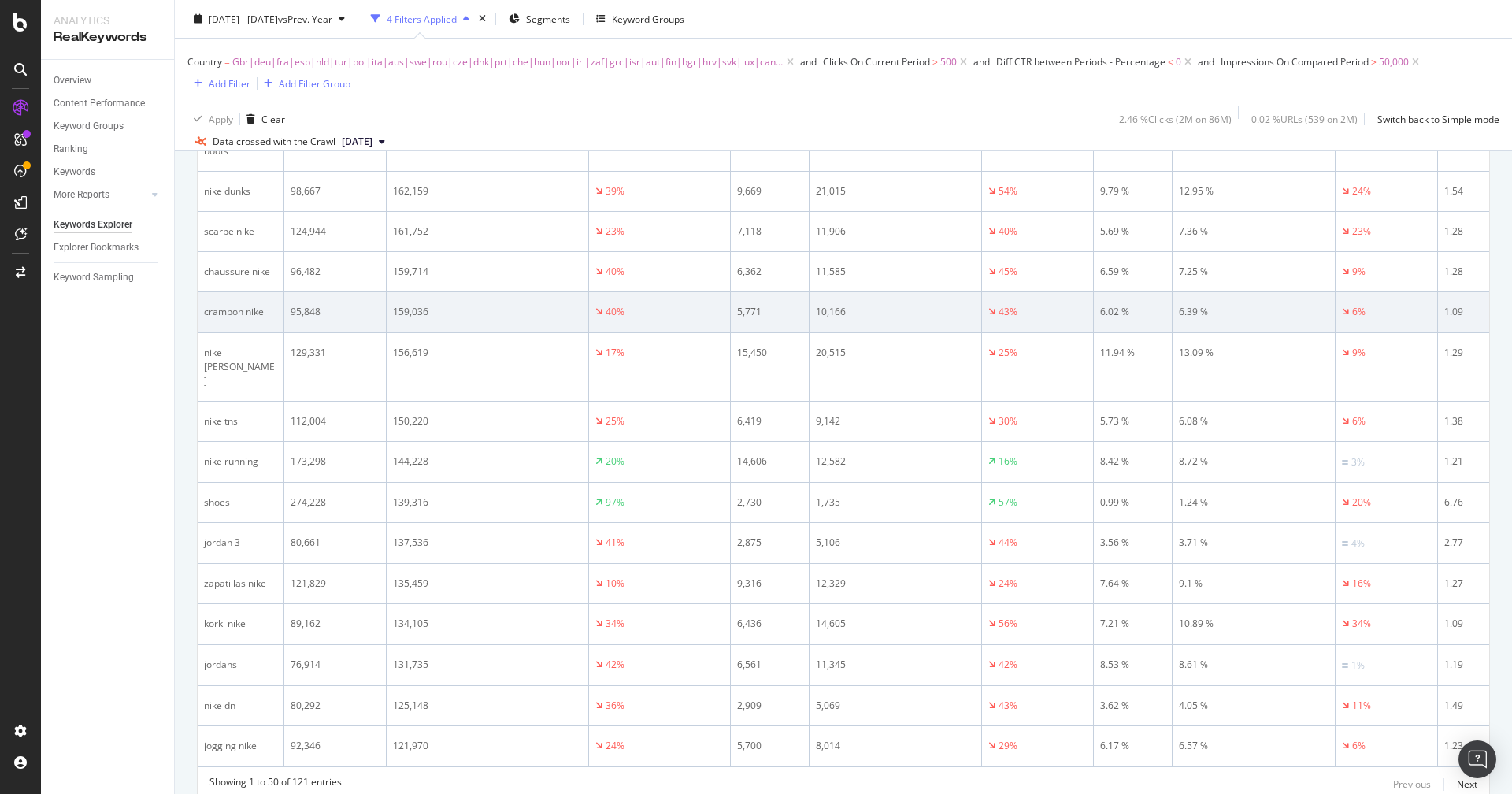
scroll to position [1793, 0]
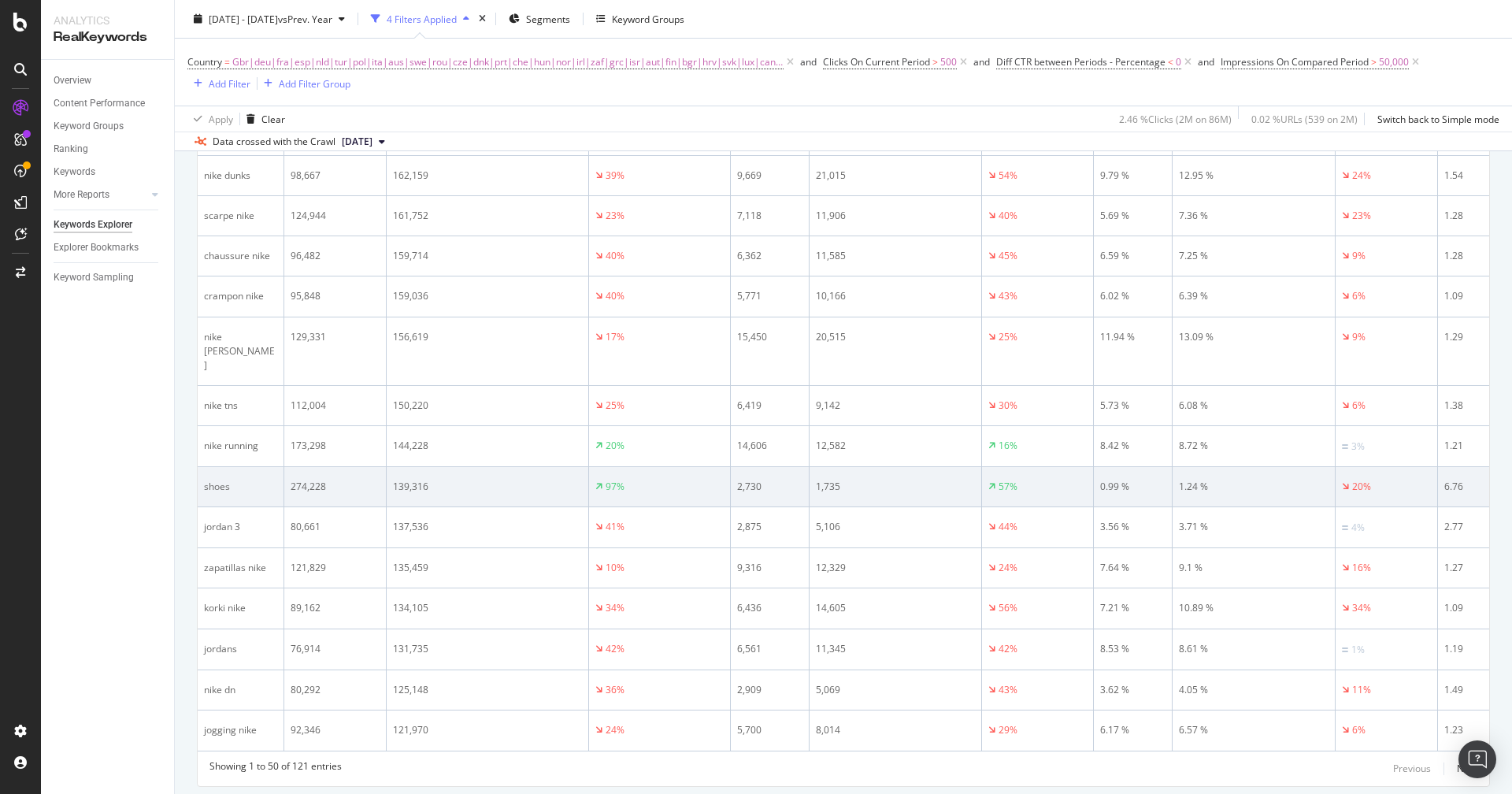
click at [219, 480] on div "shoes" at bounding box center [240, 487] width 74 height 14
click at [238, 480] on div "shoes" at bounding box center [240, 487] width 74 height 14
click at [1191, 480] on div "1.24 %" at bounding box center [1254, 487] width 150 height 14
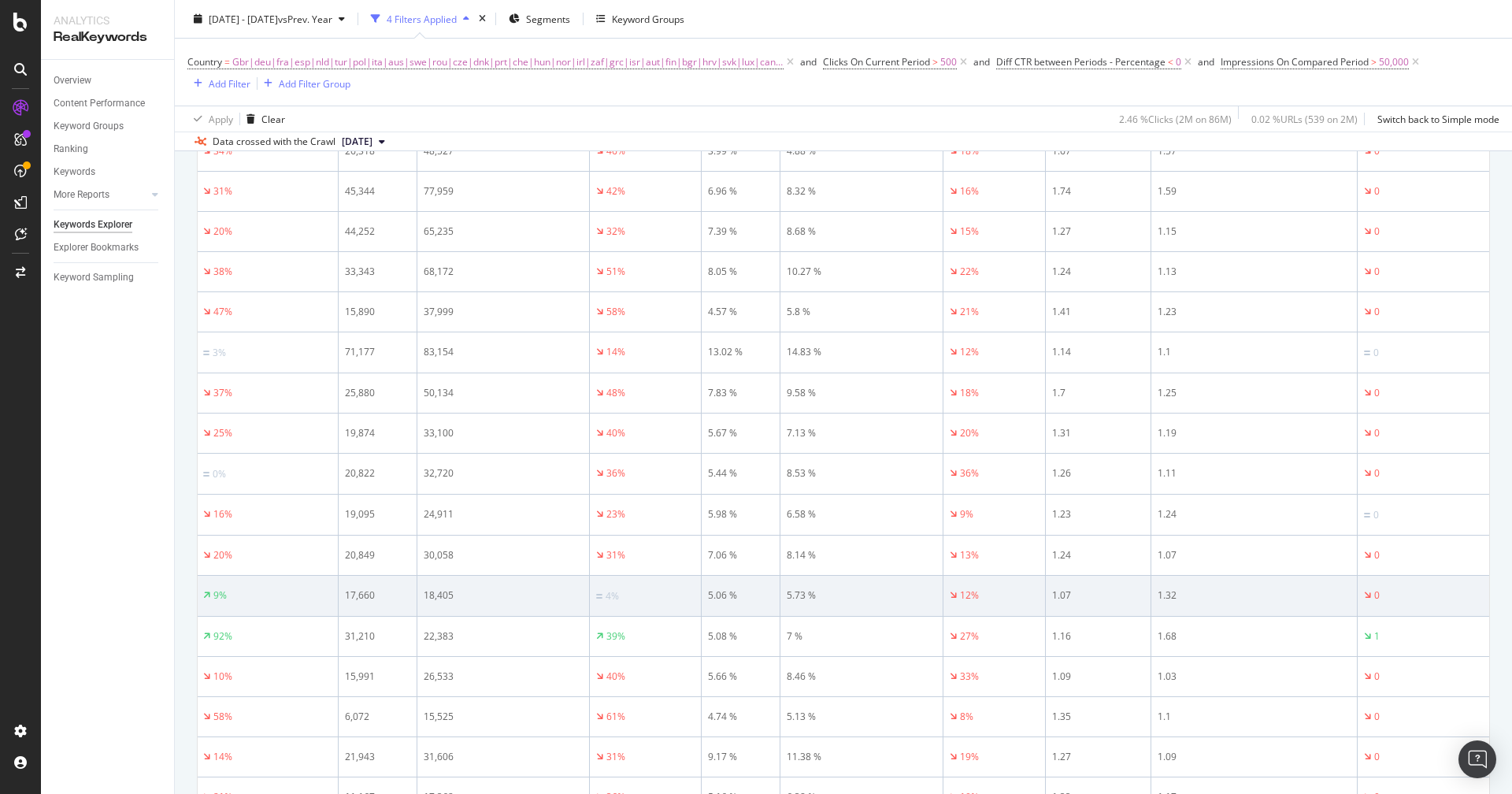
scroll to position [0, 402]
click at [714, 589] on div "5.06 %" at bounding box center [731, 596] width 65 height 14
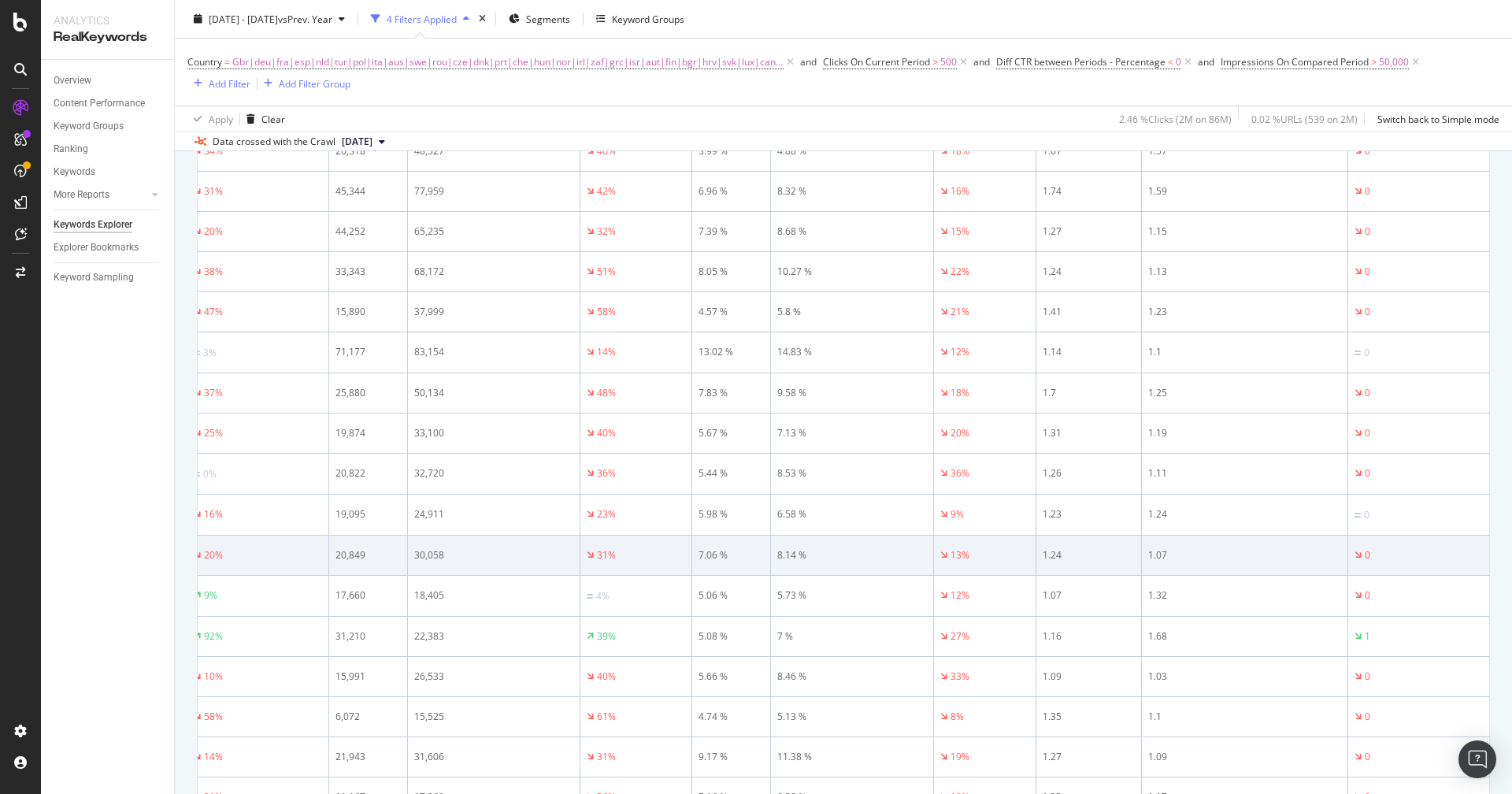
click at [705, 548] on div "7.06 %" at bounding box center [731, 555] width 65 height 14
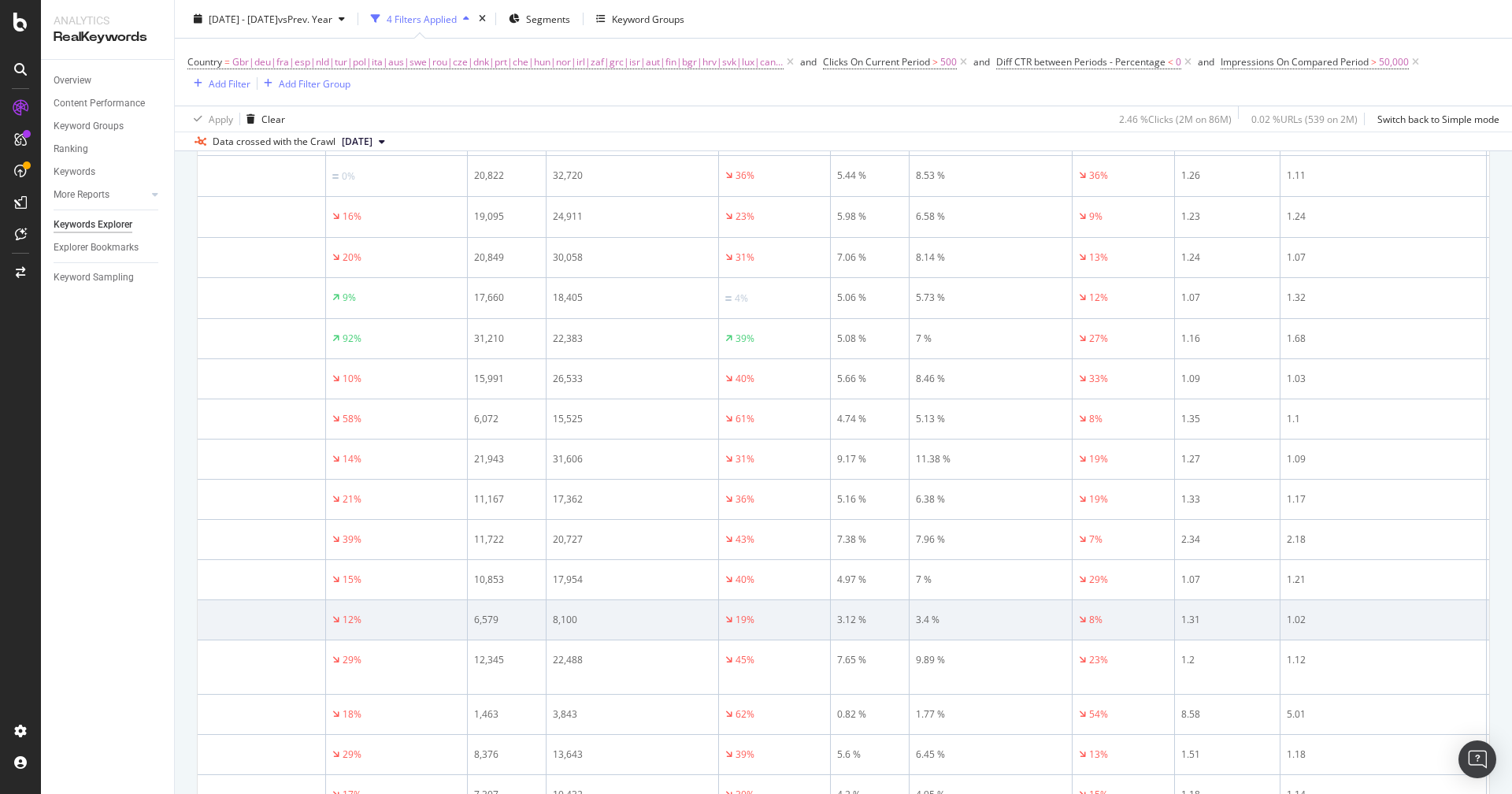
scroll to position [0, 276]
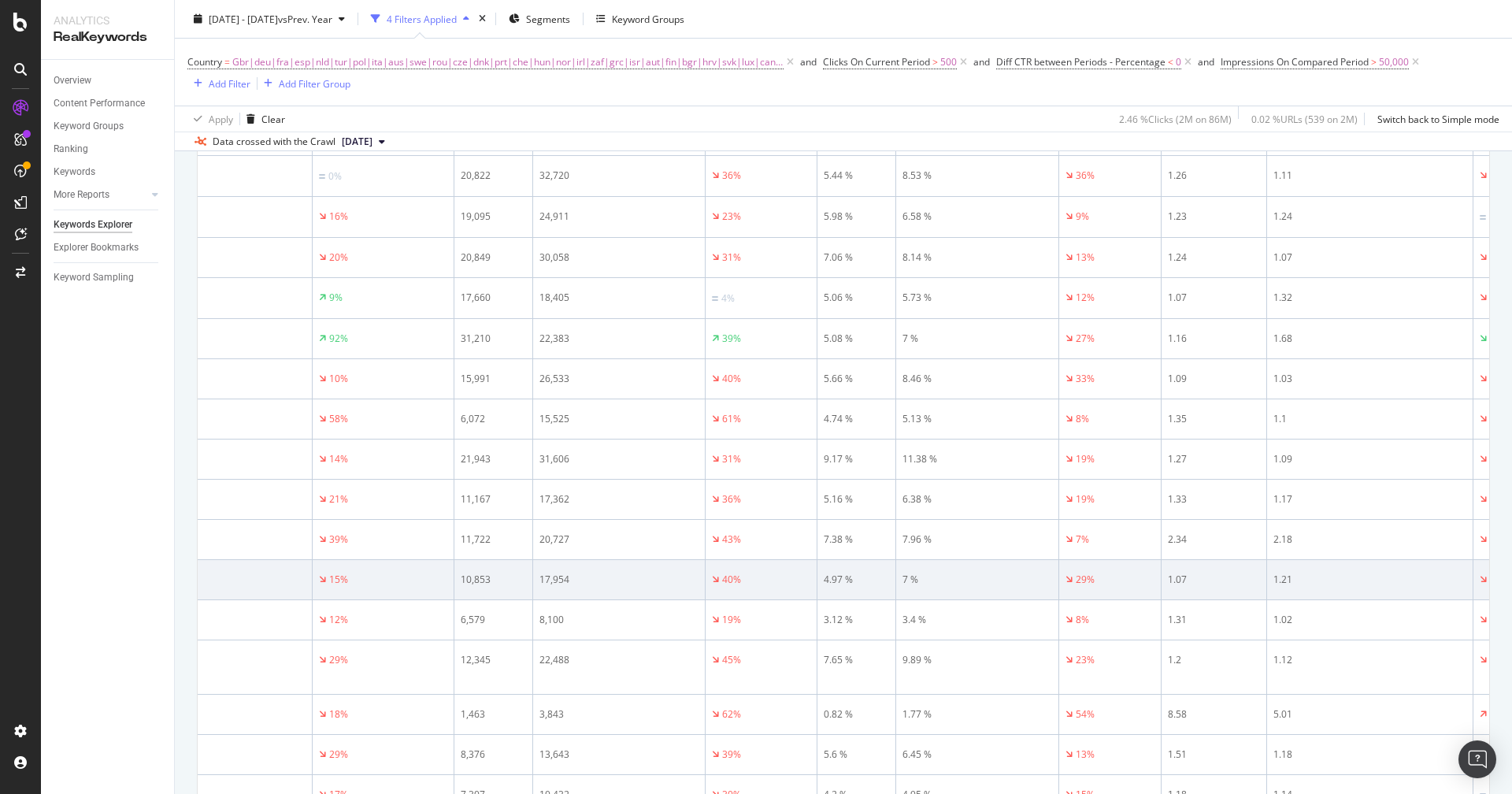
click at [567, 573] on div "17,954" at bounding box center [619, 580] width 159 height 14
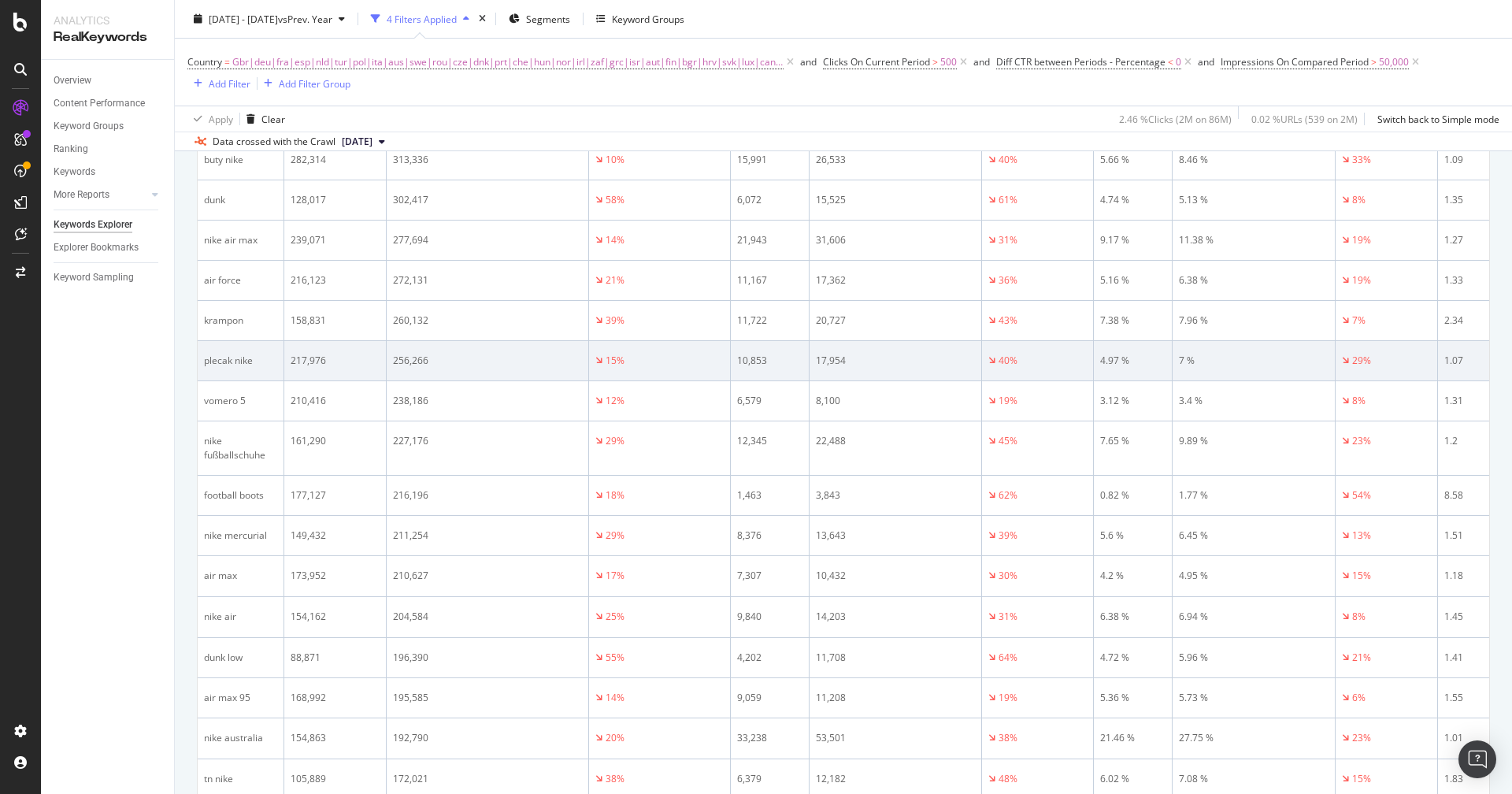
scroll to position [1097, 0]
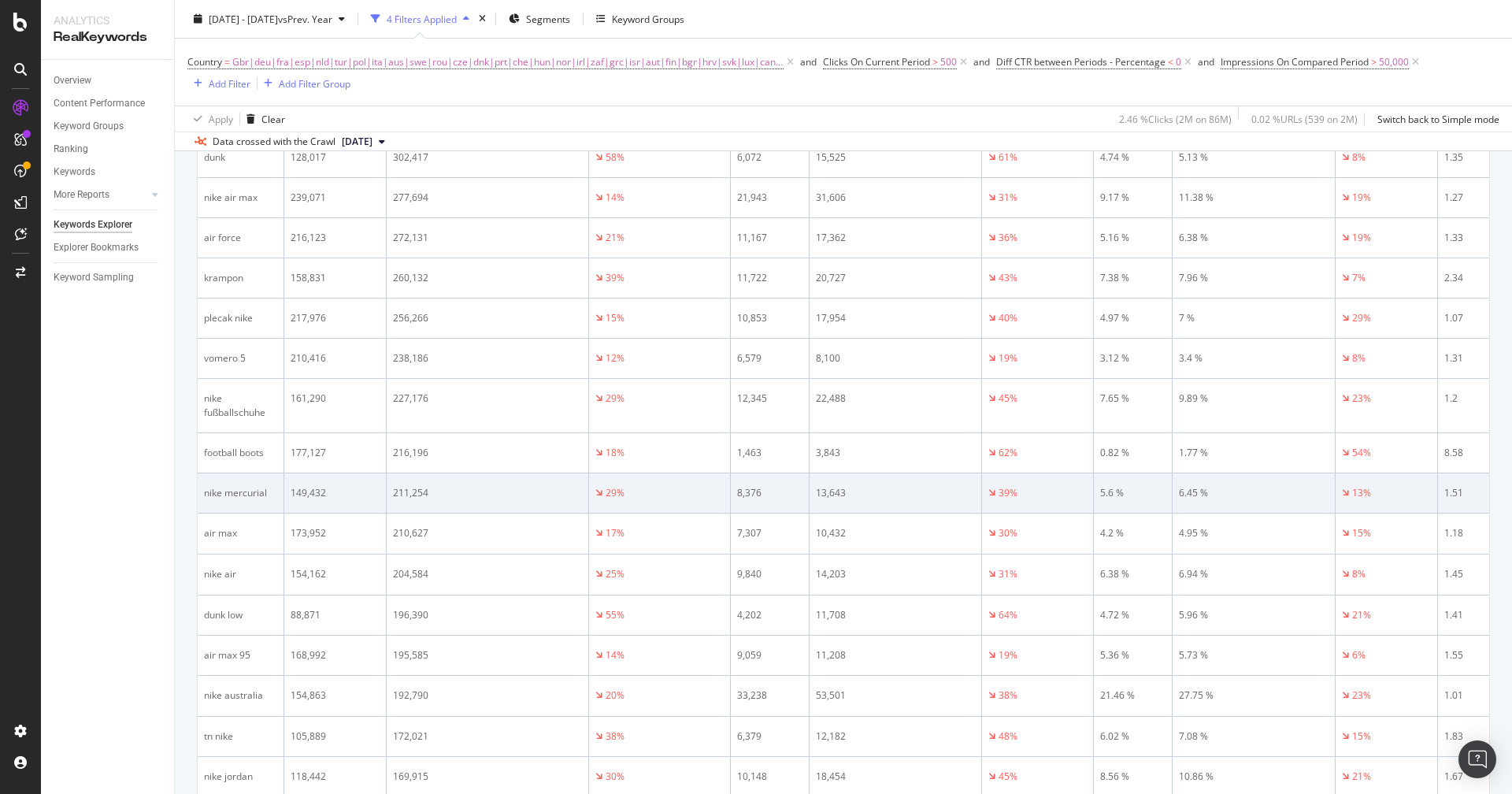
click at [234, 486] on div "nike mercurial" at bounding box center [240, 493] width 74 height 14
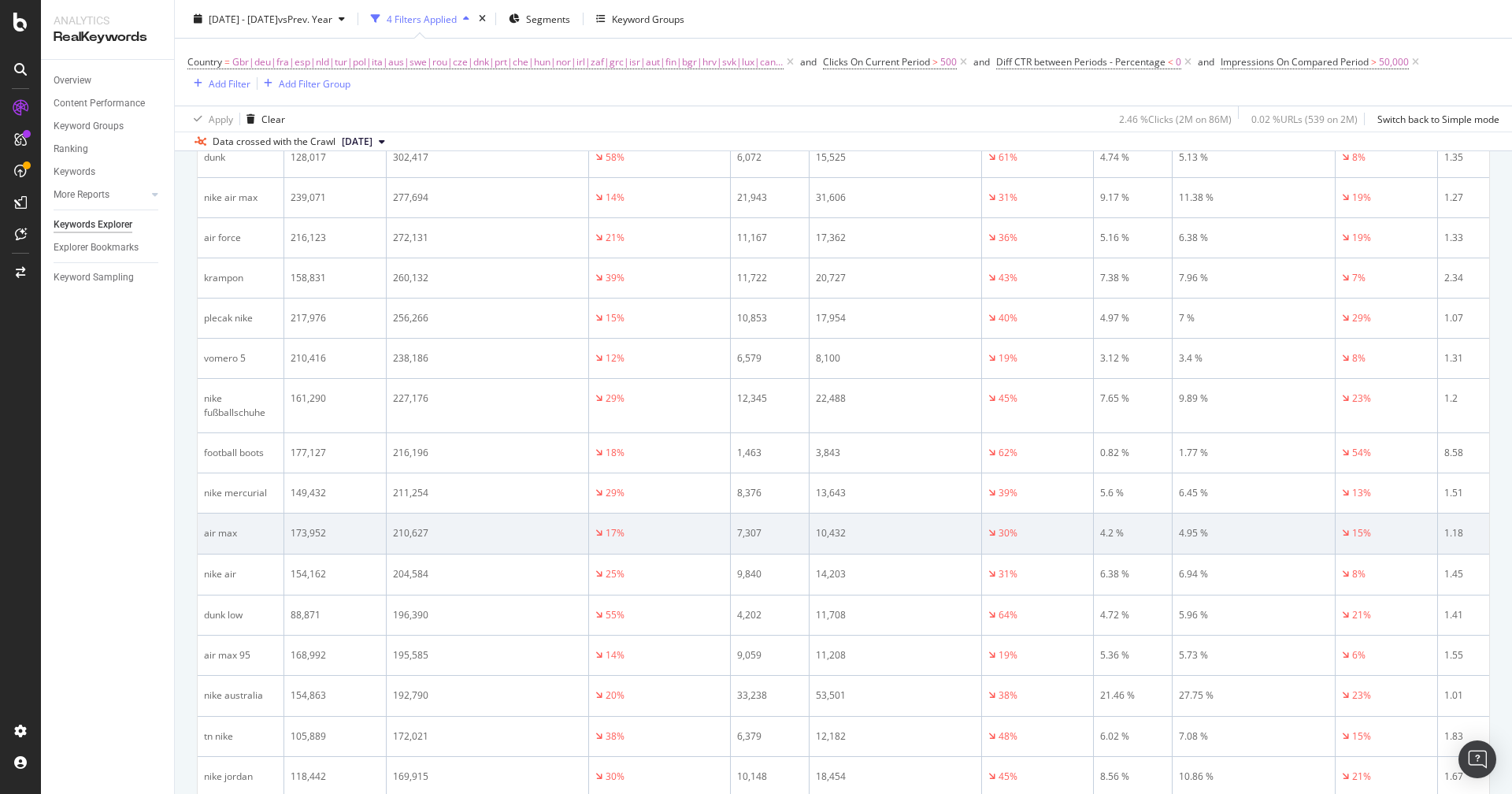
click at [222, 527] on div "air max" at bounding box center [240, 534] width 74 height 14
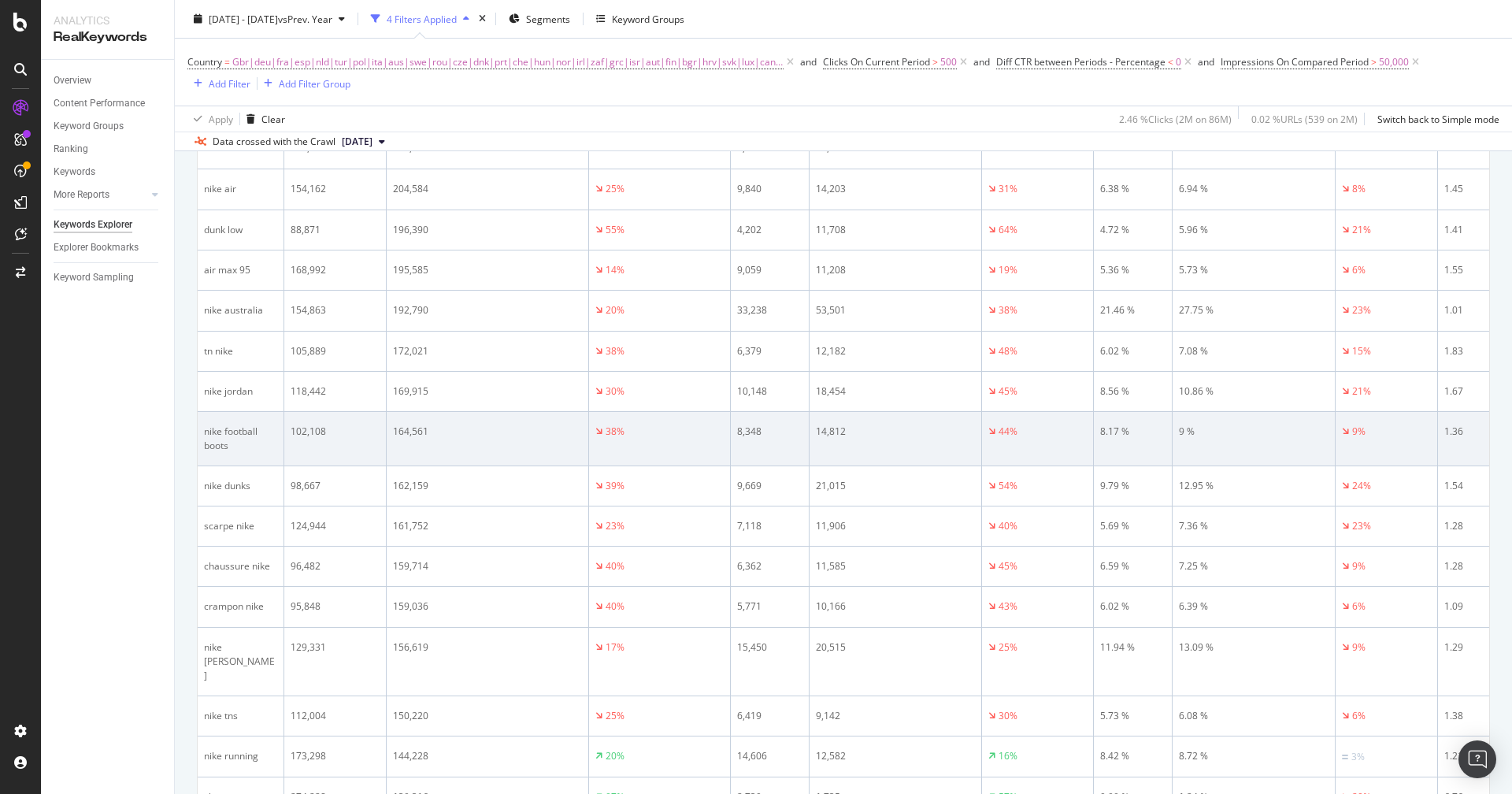
scroll to position [1488, 0]
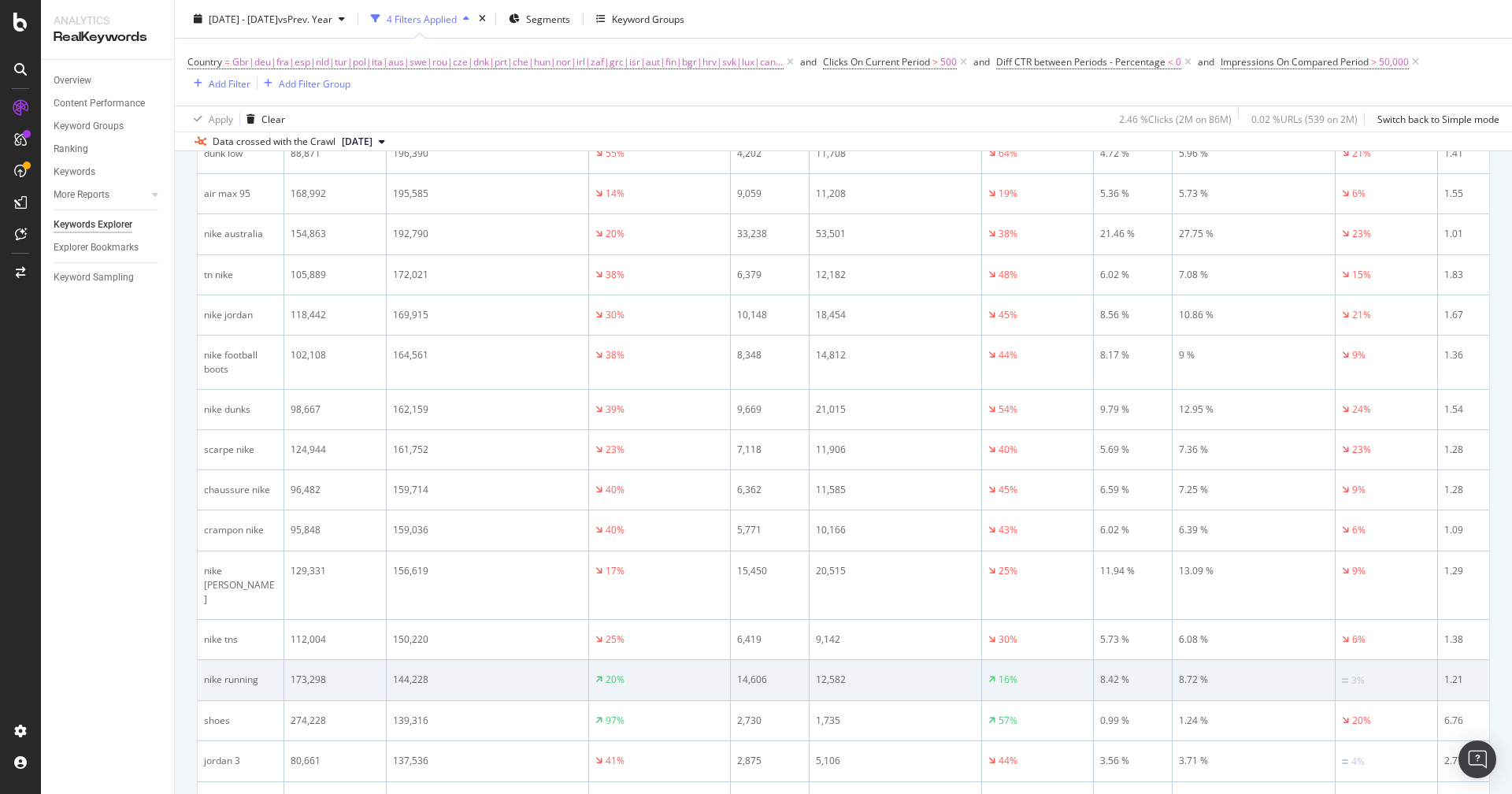
click at [224, 660] on td "nike running" at bounding box center [240, 681] width 87 height 41
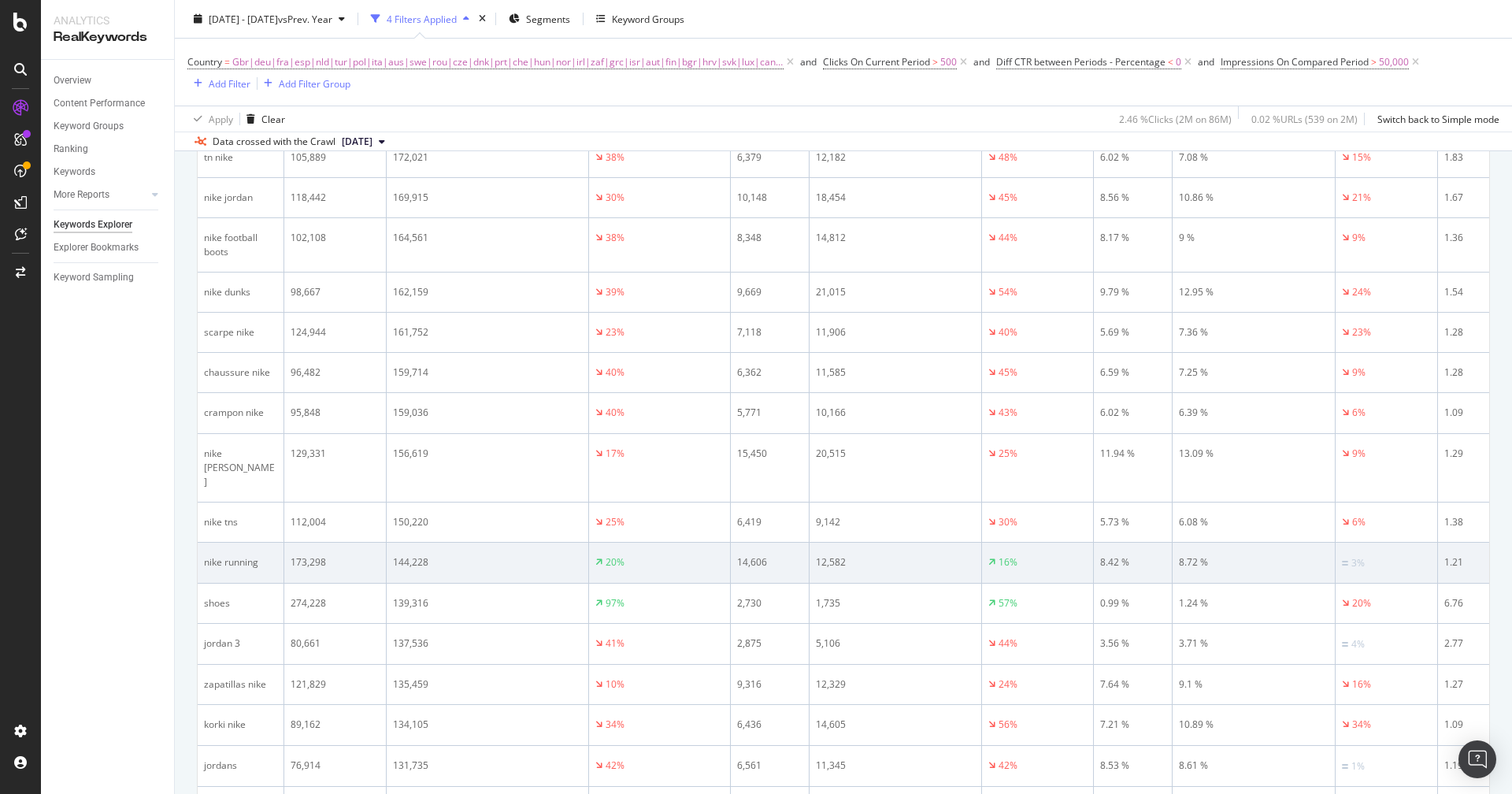
scroll to position [1707, 0]
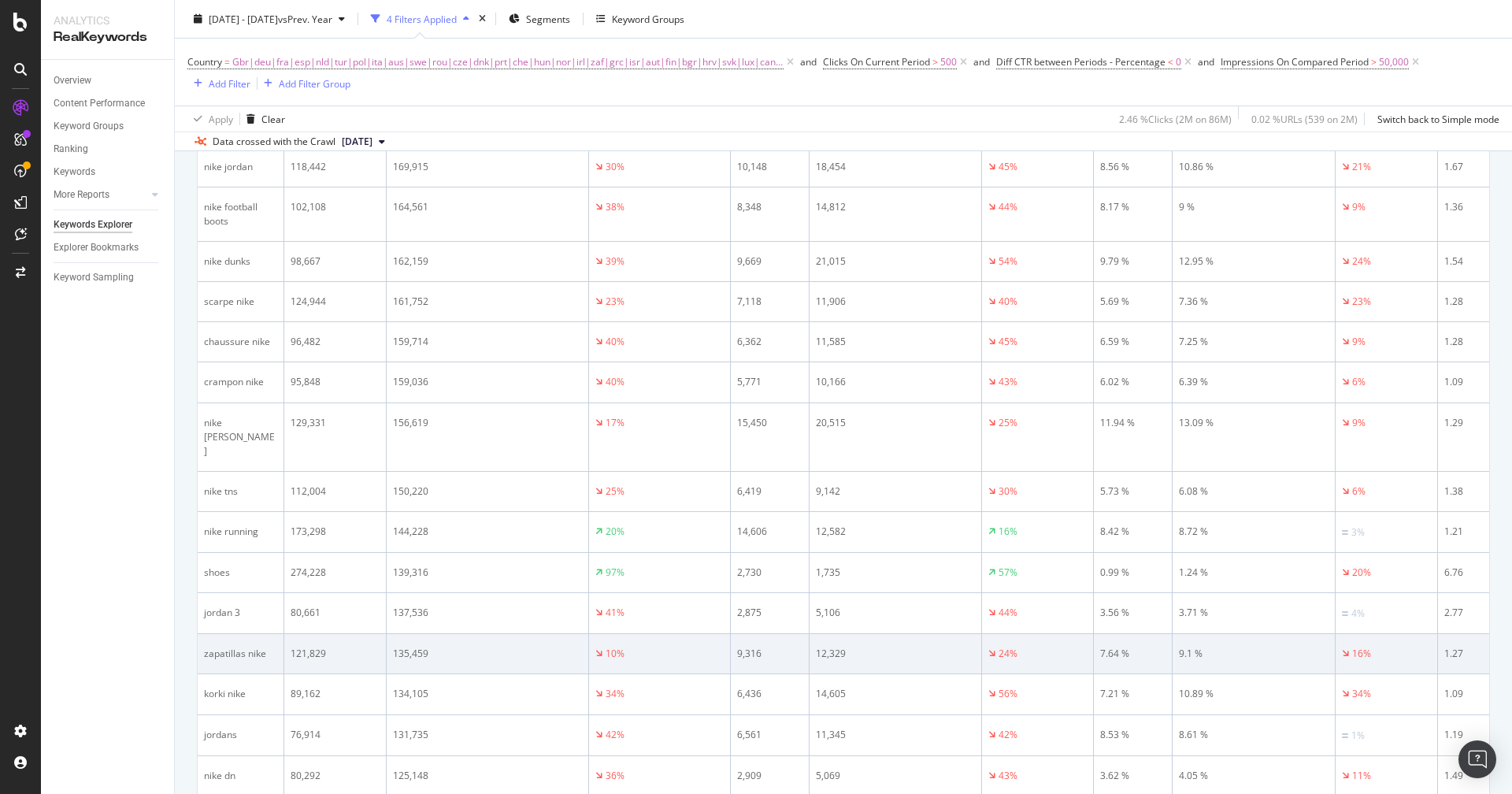
click at [230, 647] on div "zapatillas nike" at bounding box center [240, 654] width 74 height 14
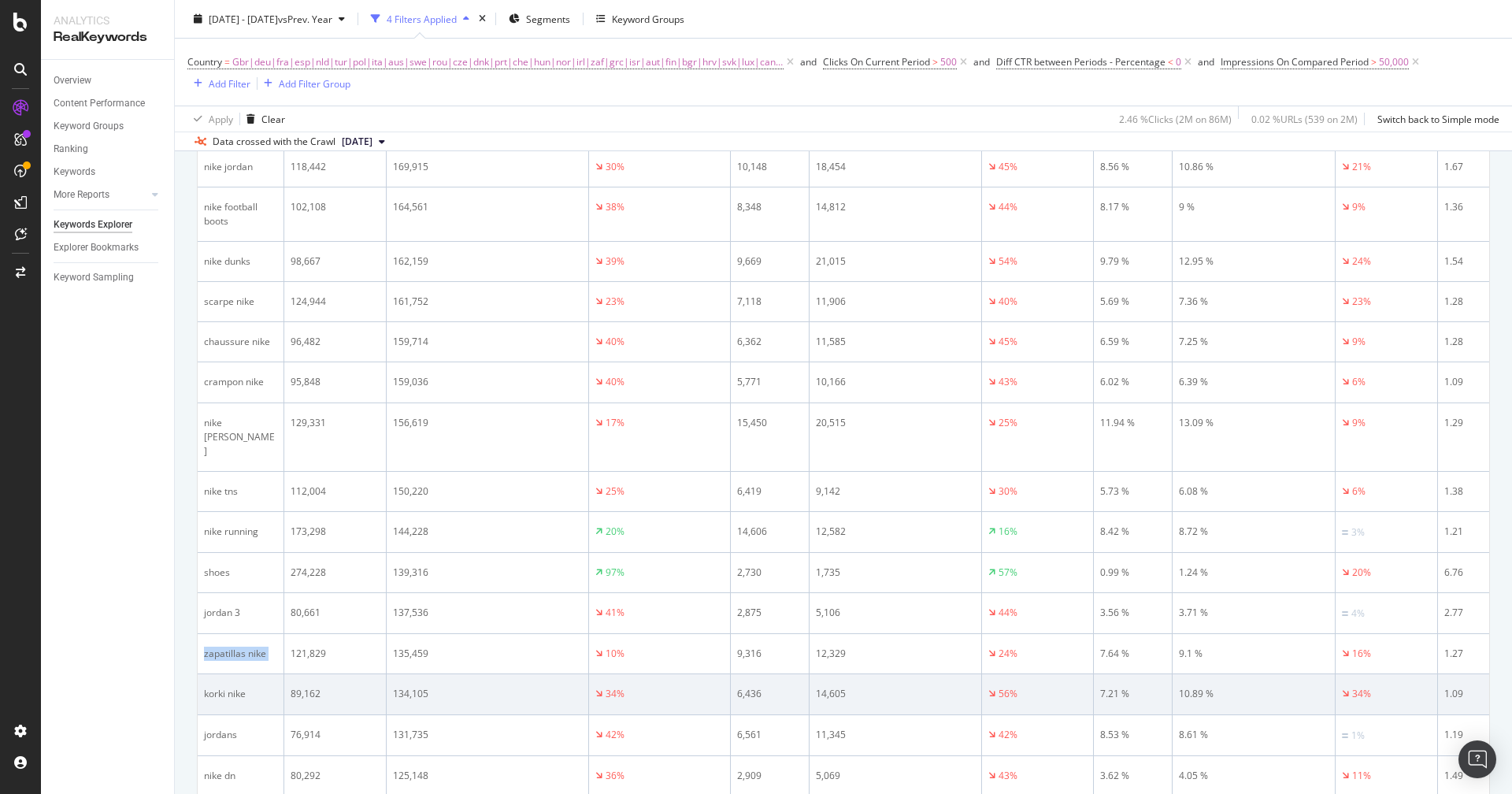
click at [219, 687] on div "korki nike" at bounding box center [240, 694] width 74 height 14
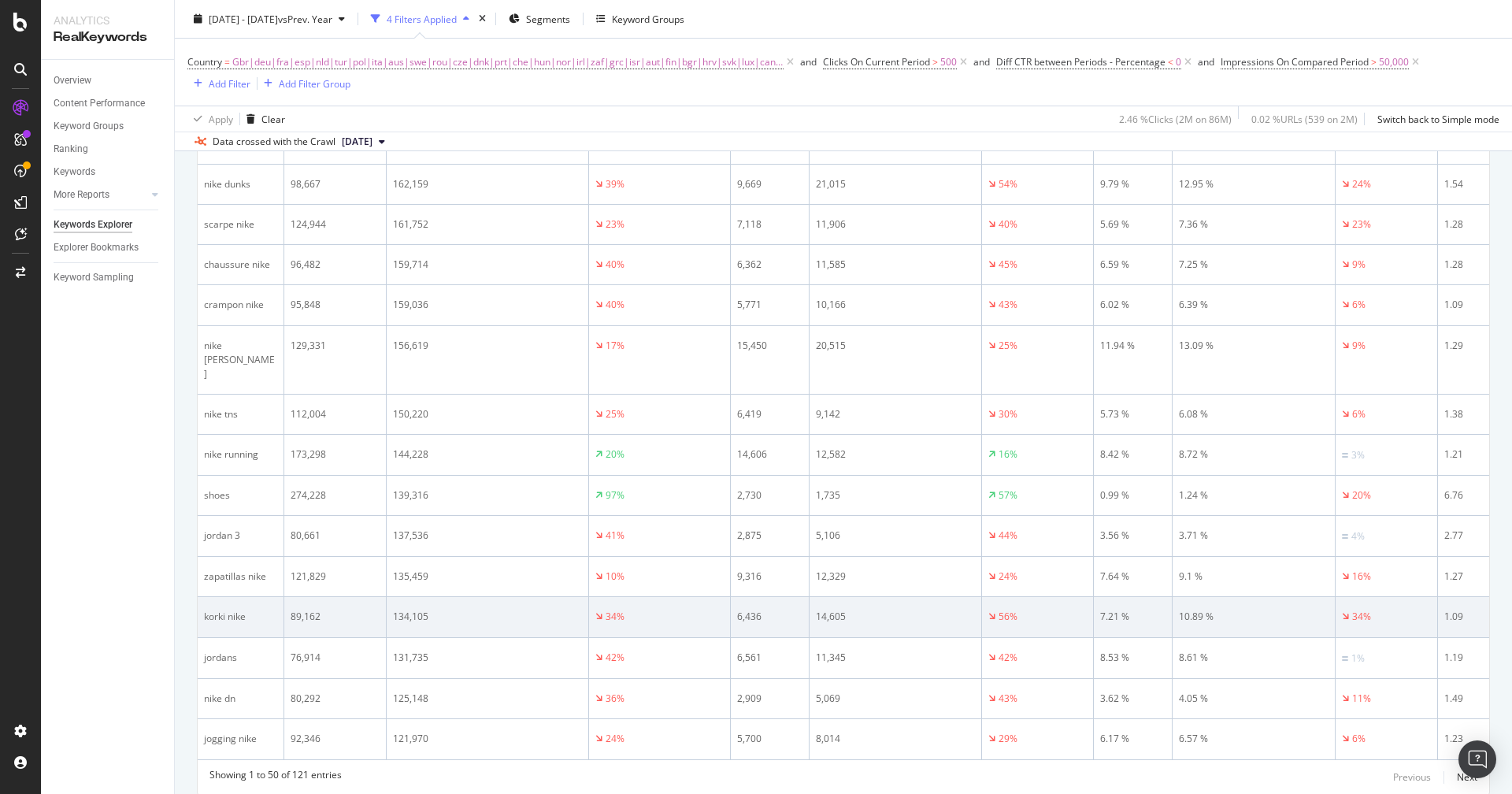
scroll to position [1793, 0]
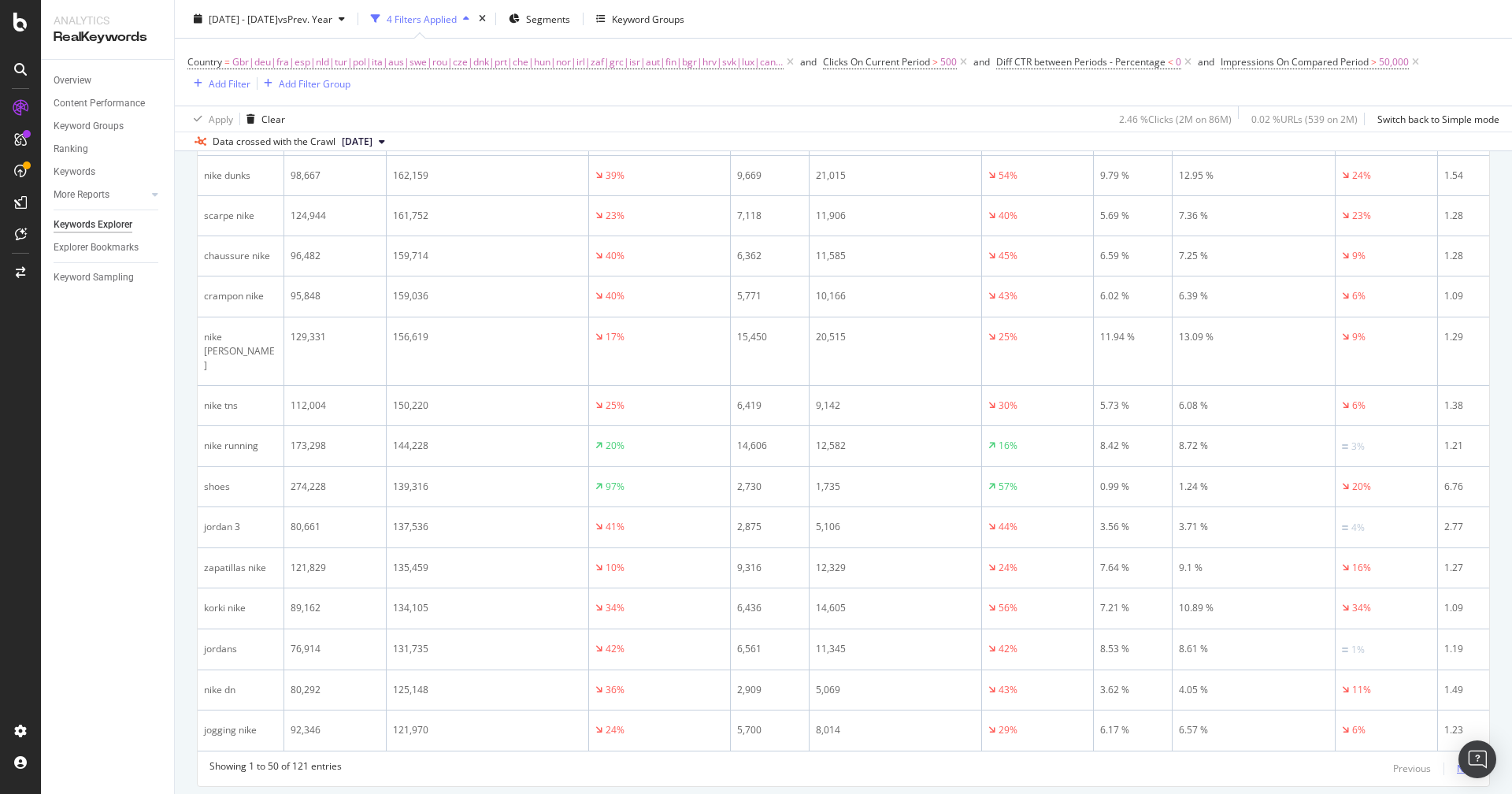
click at [1464, 762] on div "Next" at bounding box center [1467, 768] width 21 height 13
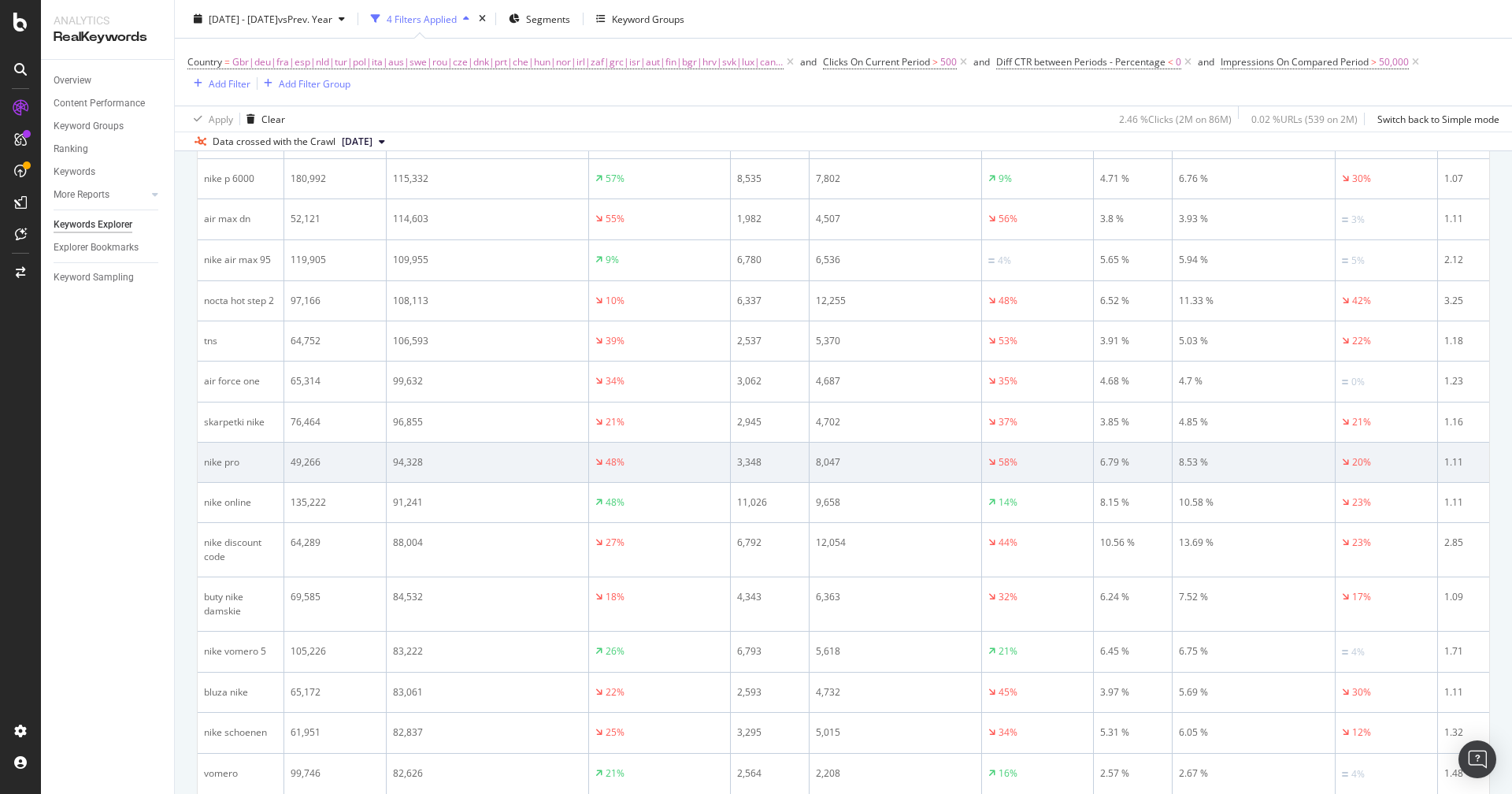
scroll to position [398, 0]
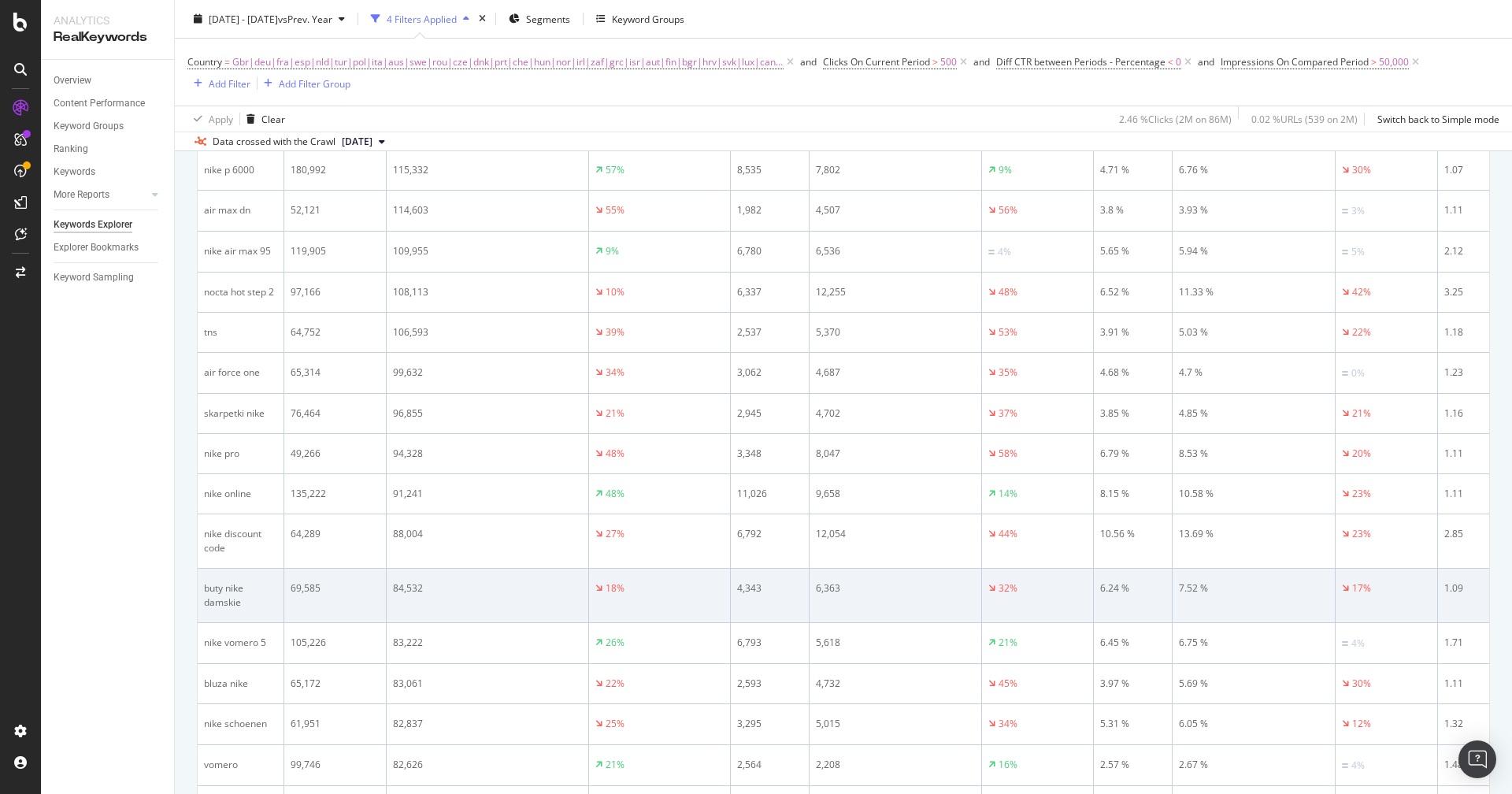
click at [219, 581] on div "buty nike damskie" at bounding box center [240, 596] width 74 height 29
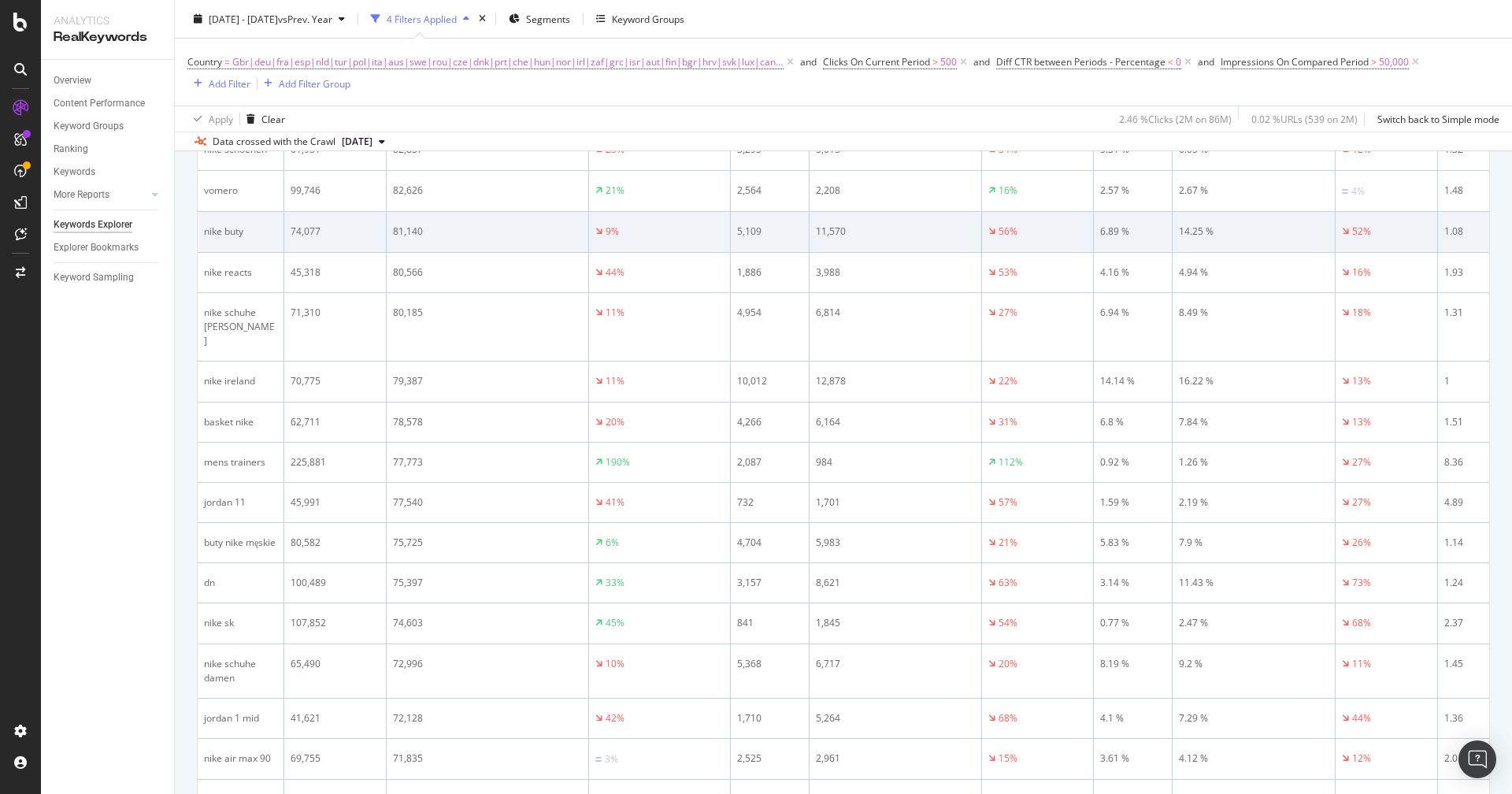
scroll to position [980, 0]
